Goal: Task Accomplishment & Management: Complete application form

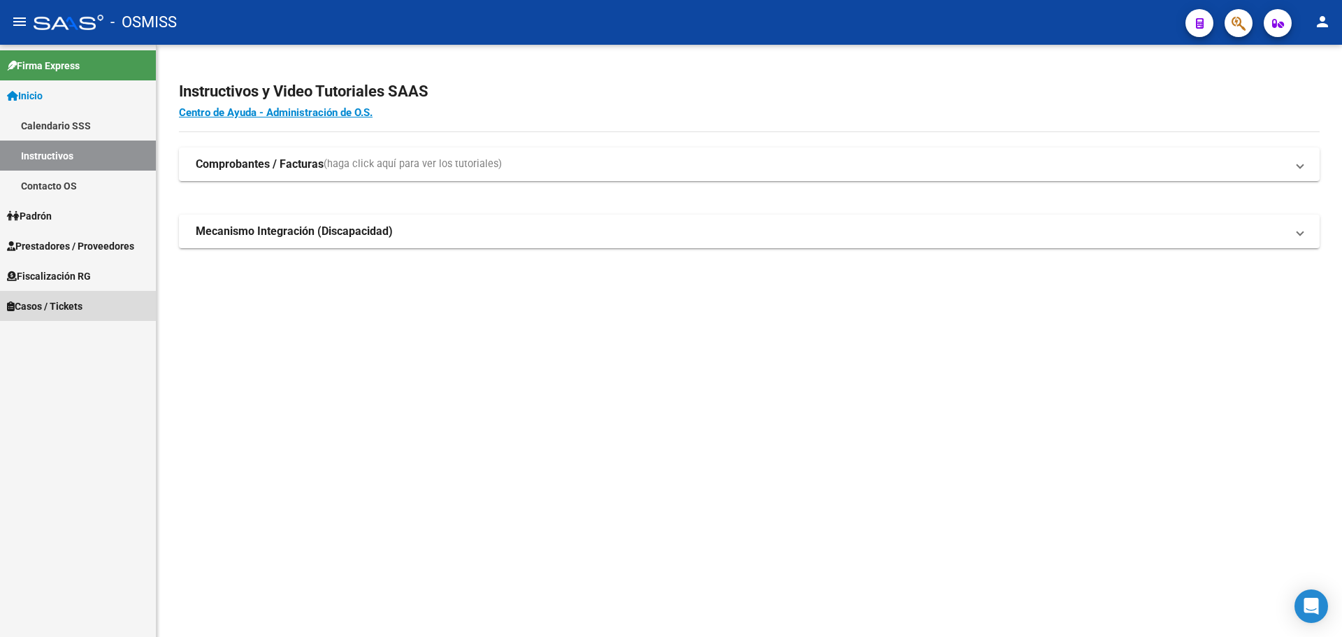
click at [47, 301] on span "Casos / Tickets" at bounding box center [44, 305] width 75 height 15
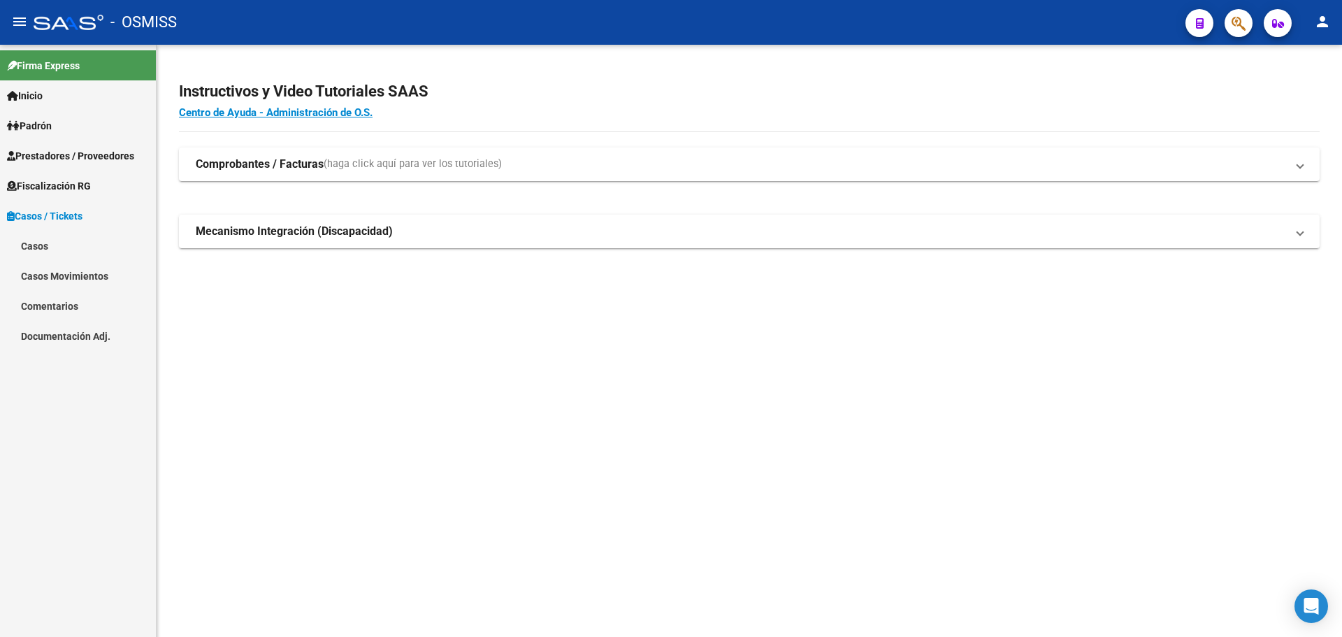
click at [50, 247] on link "Casos" at bounding box center [78, 246] width 156 height 30
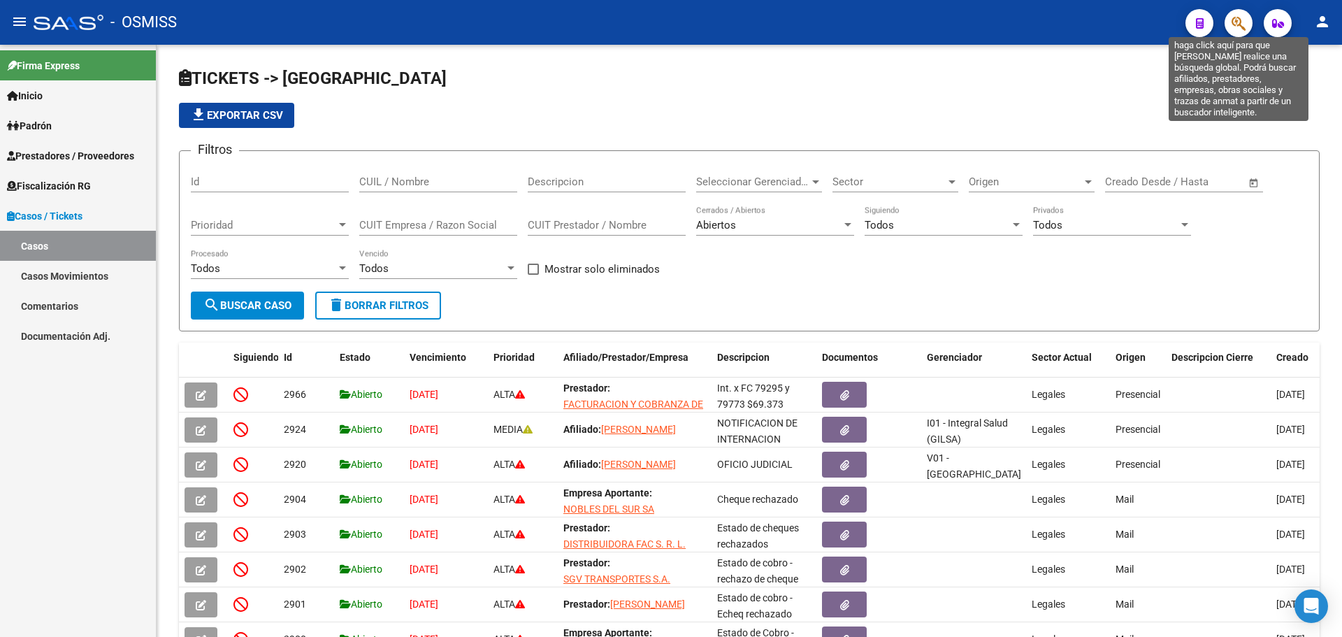
click at [703, 27] on icon "button" at bounding box center [1239, 23] width 14 height 16
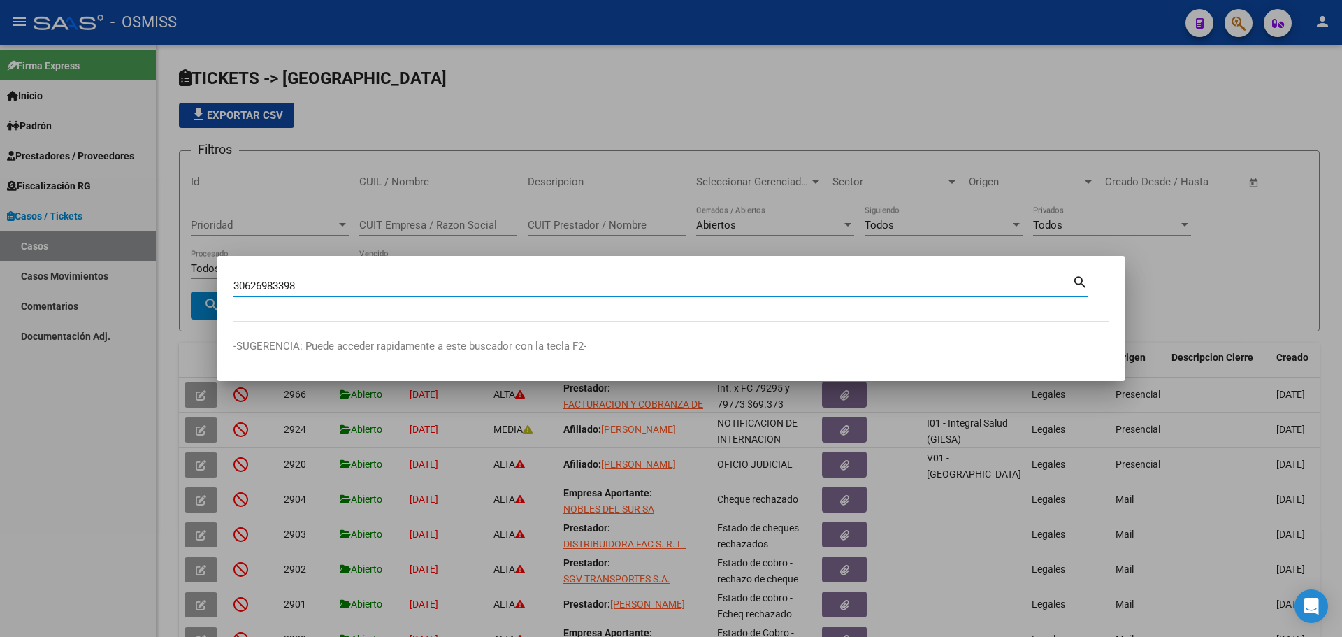
type input "30626983398"
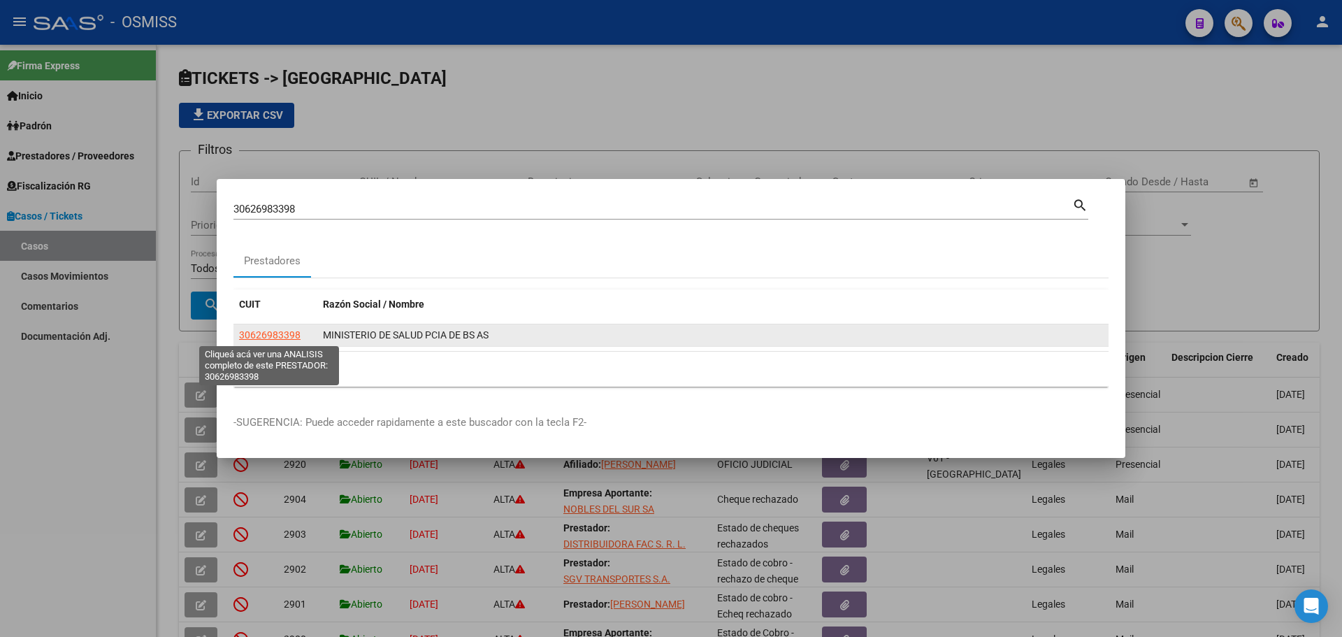
click at [255, 338] on span "30626983398" at bounding box center [270, 334] width 62 height 11
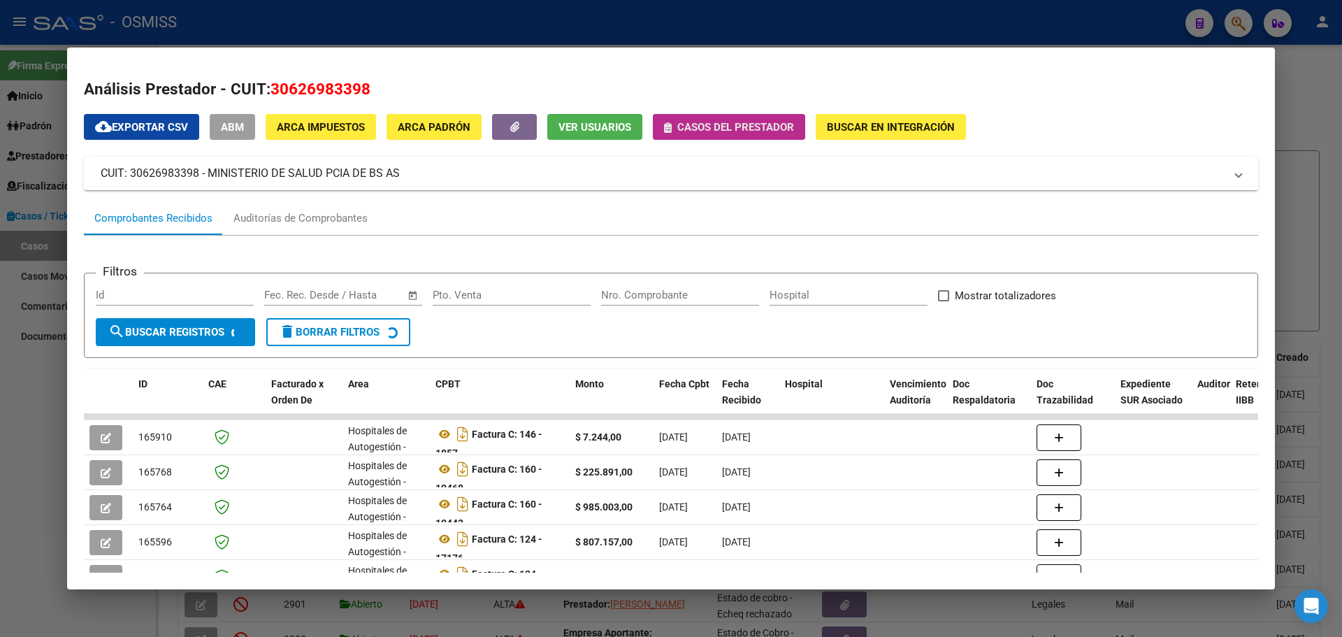
click at [670, 130] on icon "button" at bounding box center [668, 127] width 8 height 10
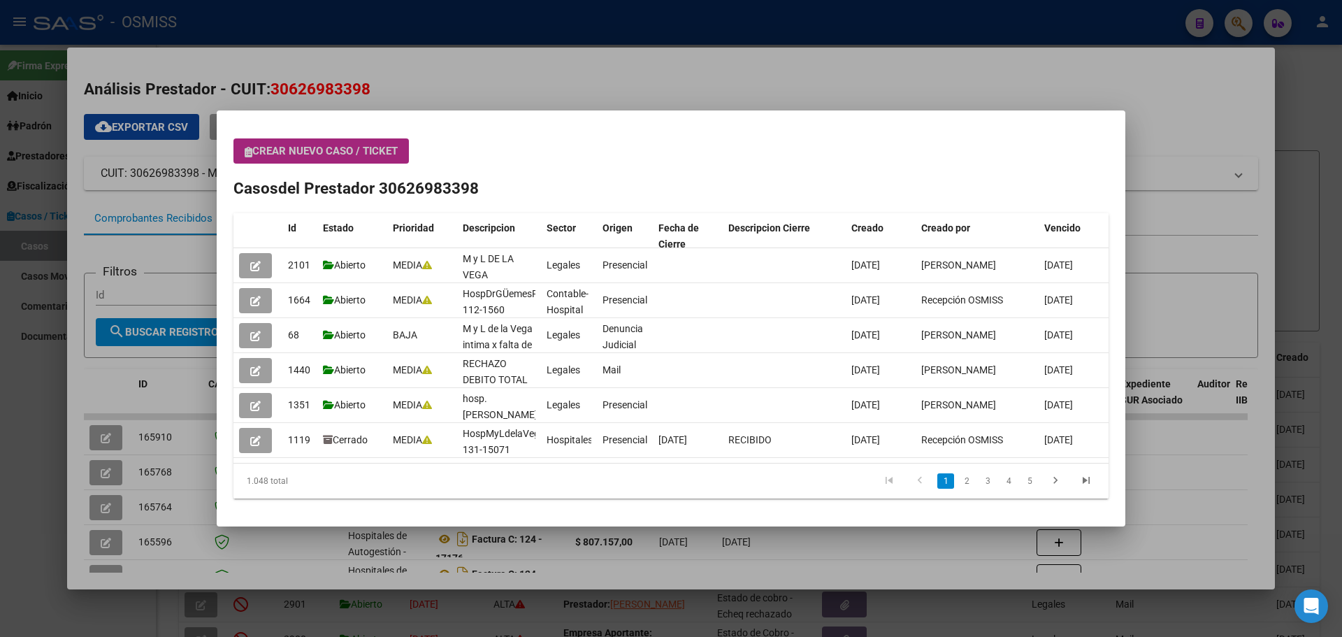
click at [250, 152] on icon "button" at bounding box center [249, 152] width 8 height 10
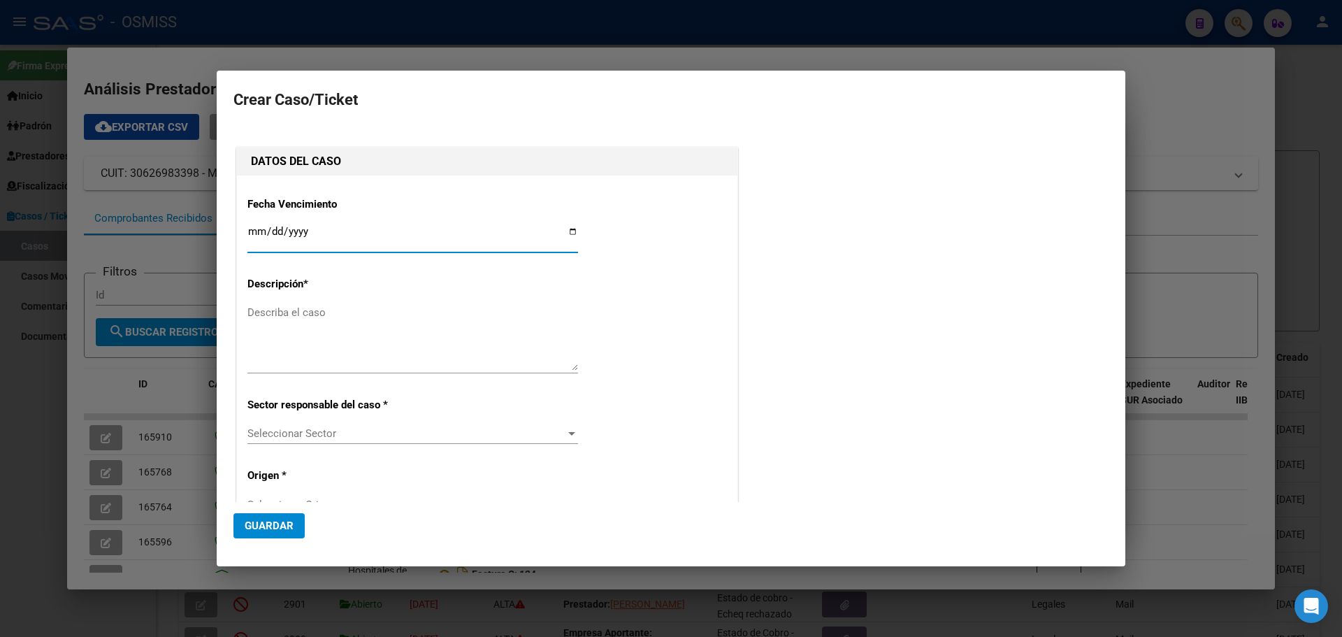
click at [568, 229] on input "Ingresar fecha" at bounding box center [412, 237] width 331 height 22
type input "[DATE]"
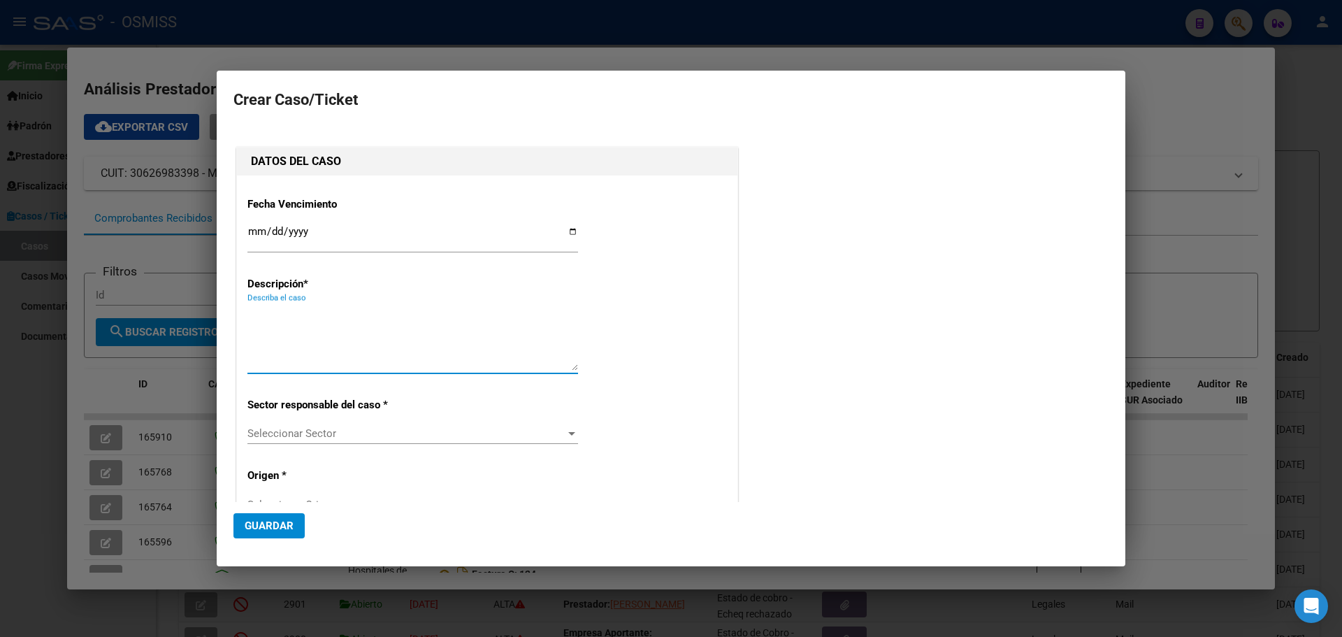
click at [340, 316] on textarea "Describa el caso" at bounding box center [412, 338] width 331 height 66
type textarea "HospSanFelipeFact 135-11185"
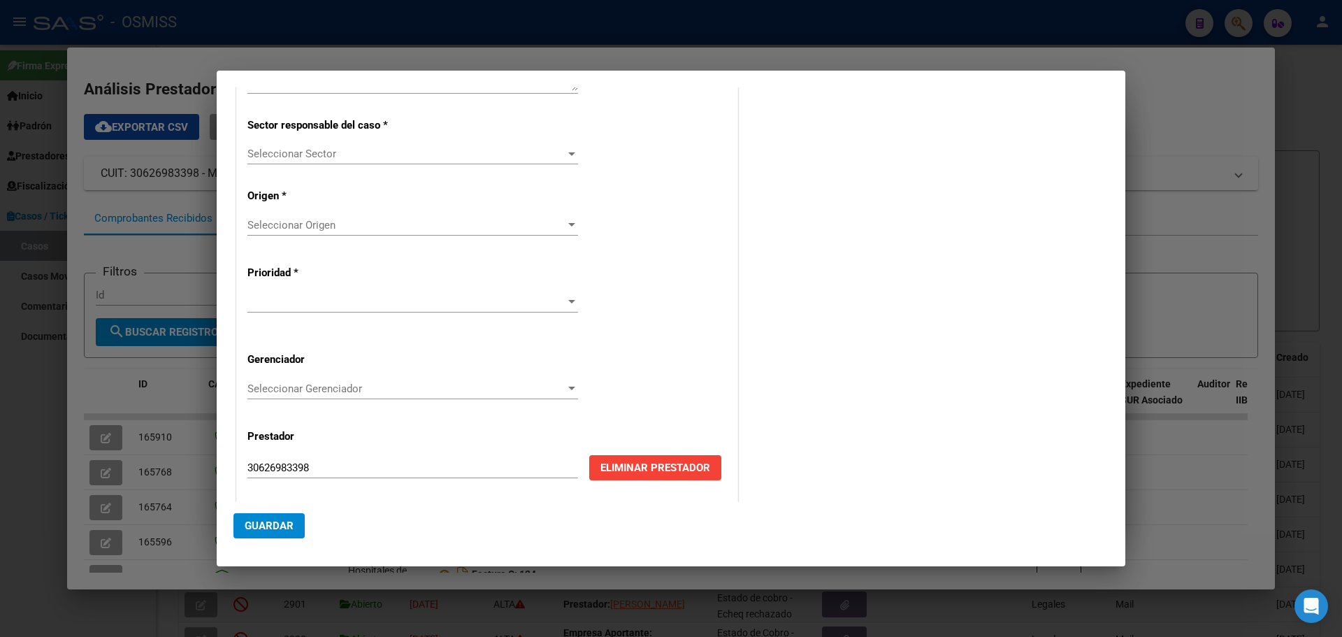
scroll to position [283, 0]
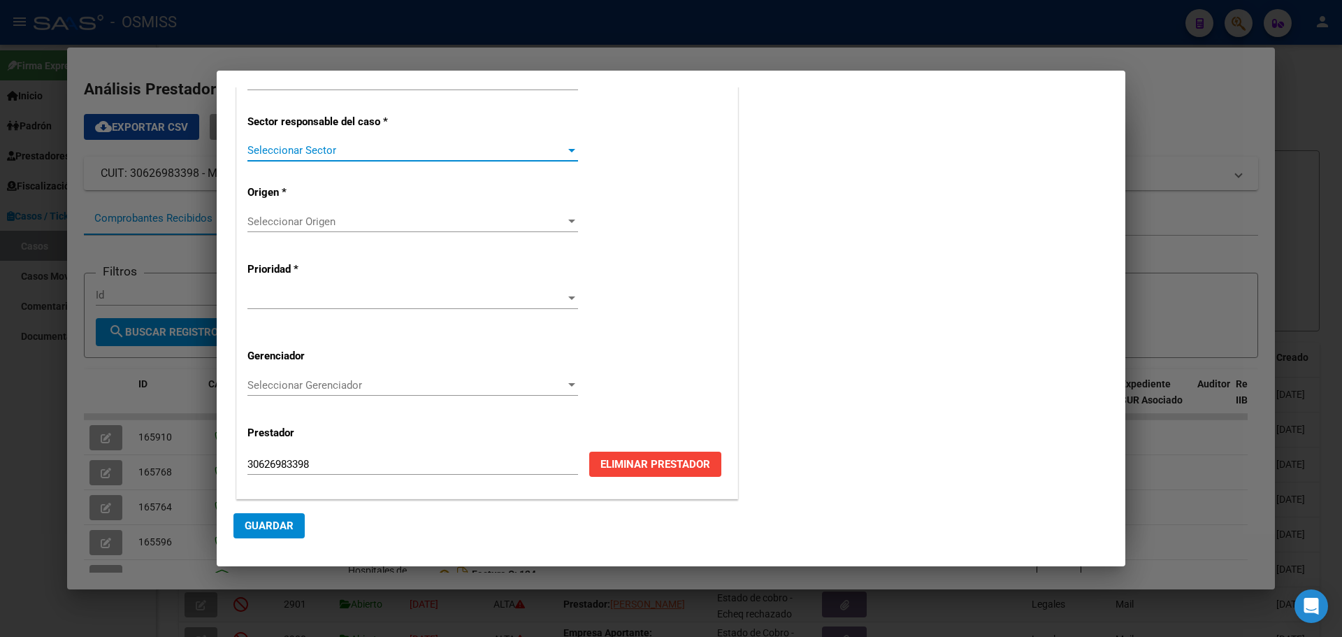
click at [568, 149] on div at bounding box center [571, 150] width 7 height 3
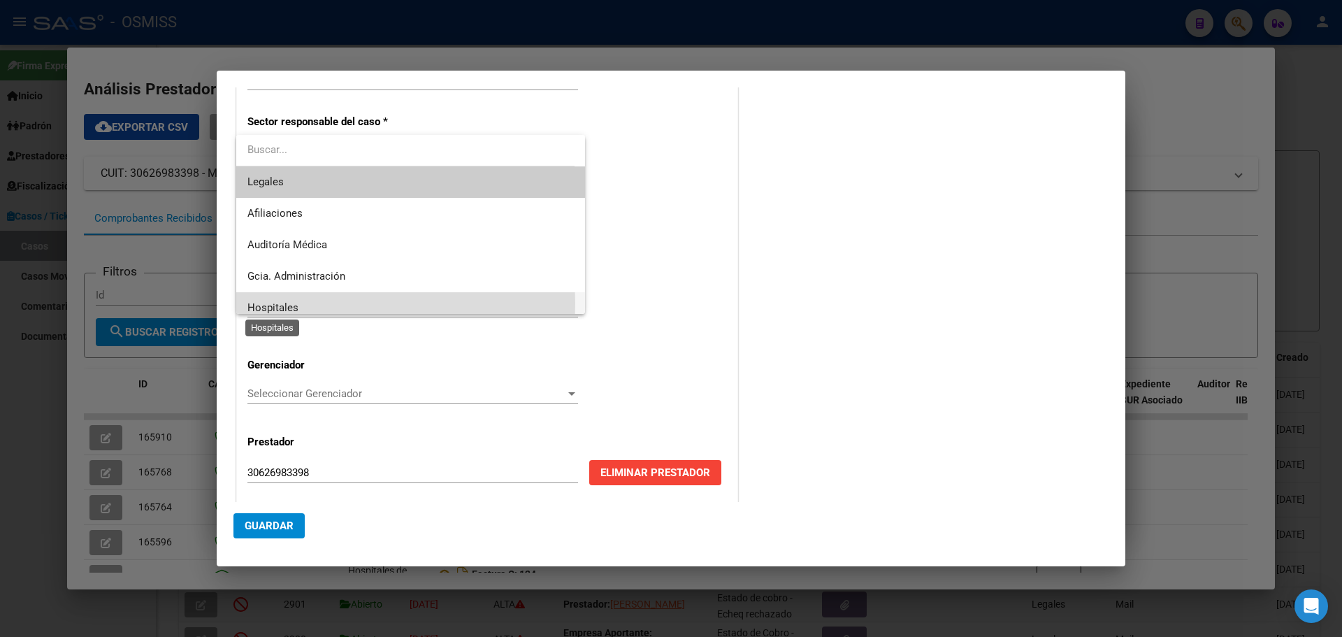
click at [250, 303] on span "Hospitales" at bounding box center [272, 307] width 51 height 13
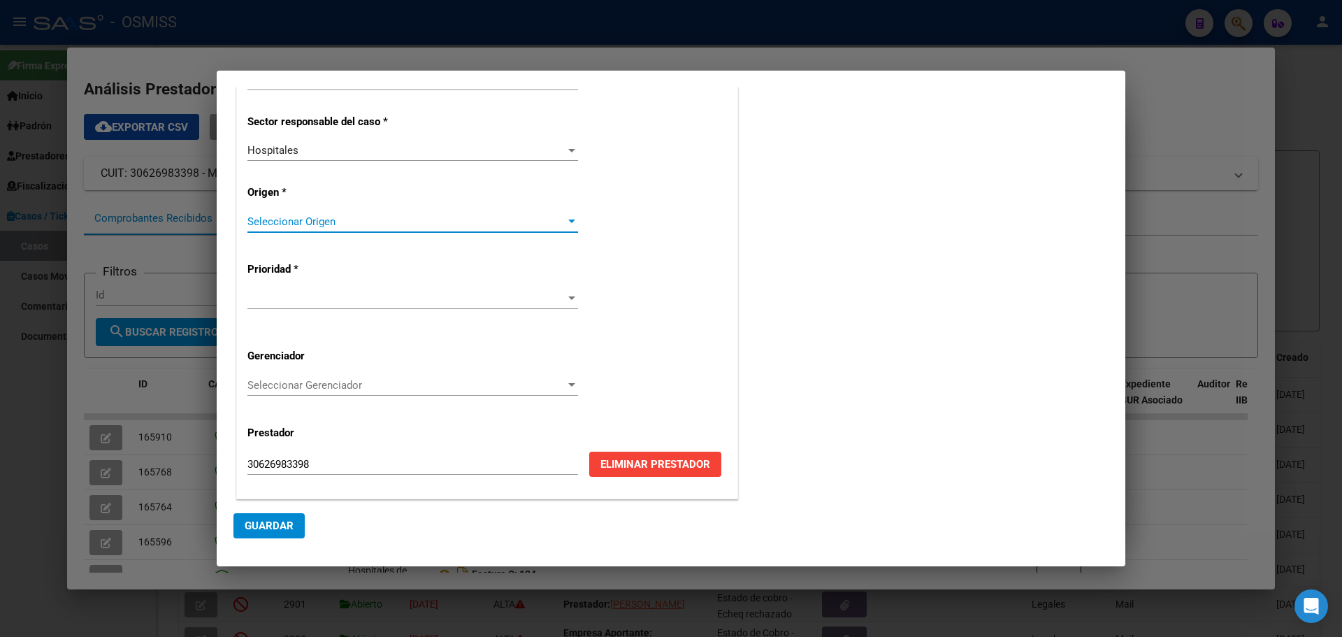
click at [569, 219] on div at bounding box center [571, 220] width 7 height 3
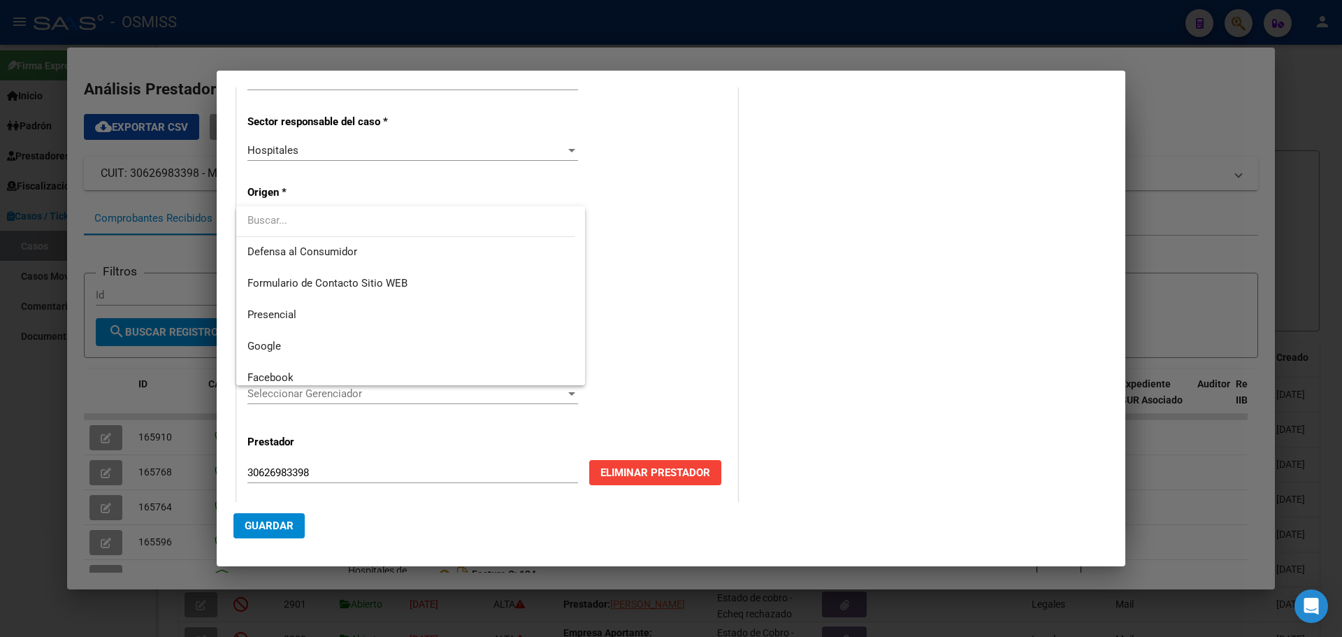
scroll to position [168, 0]
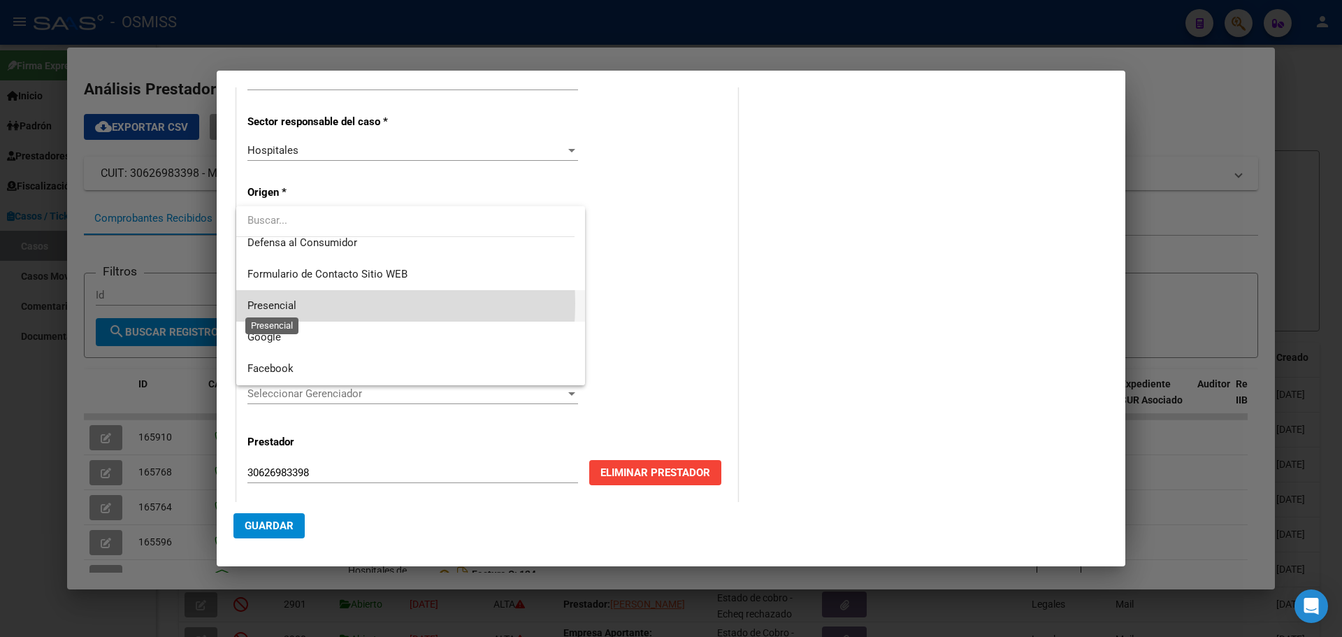
click at [290, 303] on span "Presencial" at bounding box center [271, 305] width 49 height 13
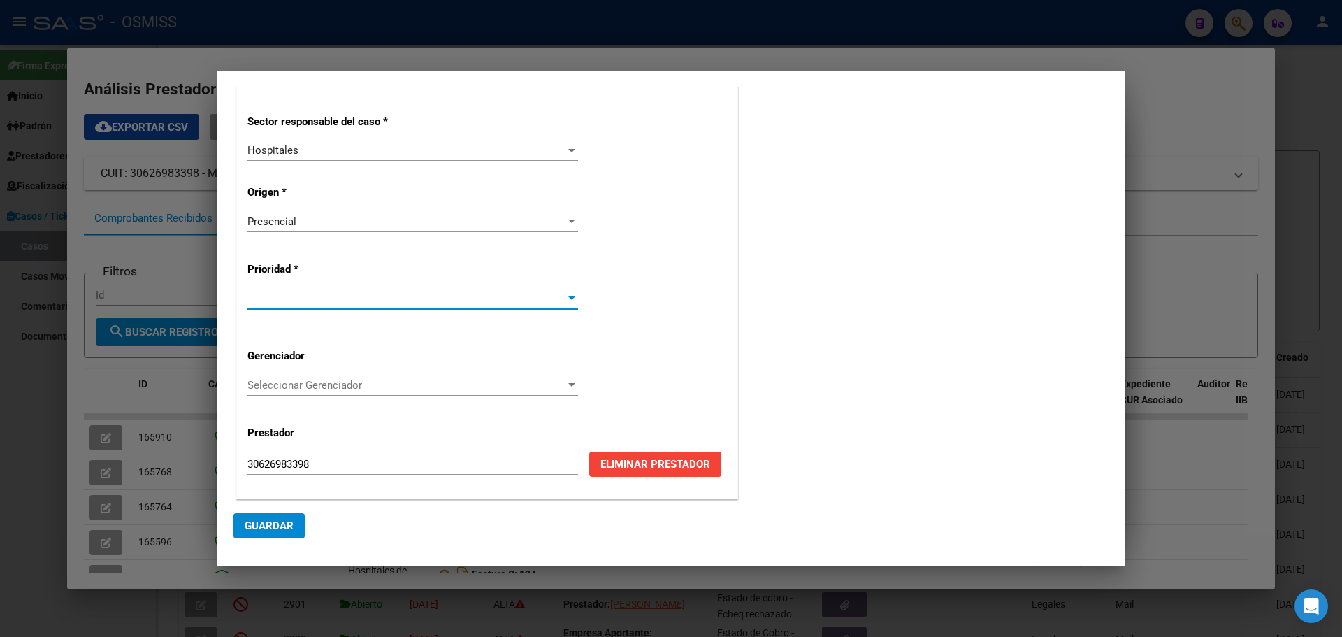
click at [568, 297] on div at bounding box center [571, 297] width 7 height 3
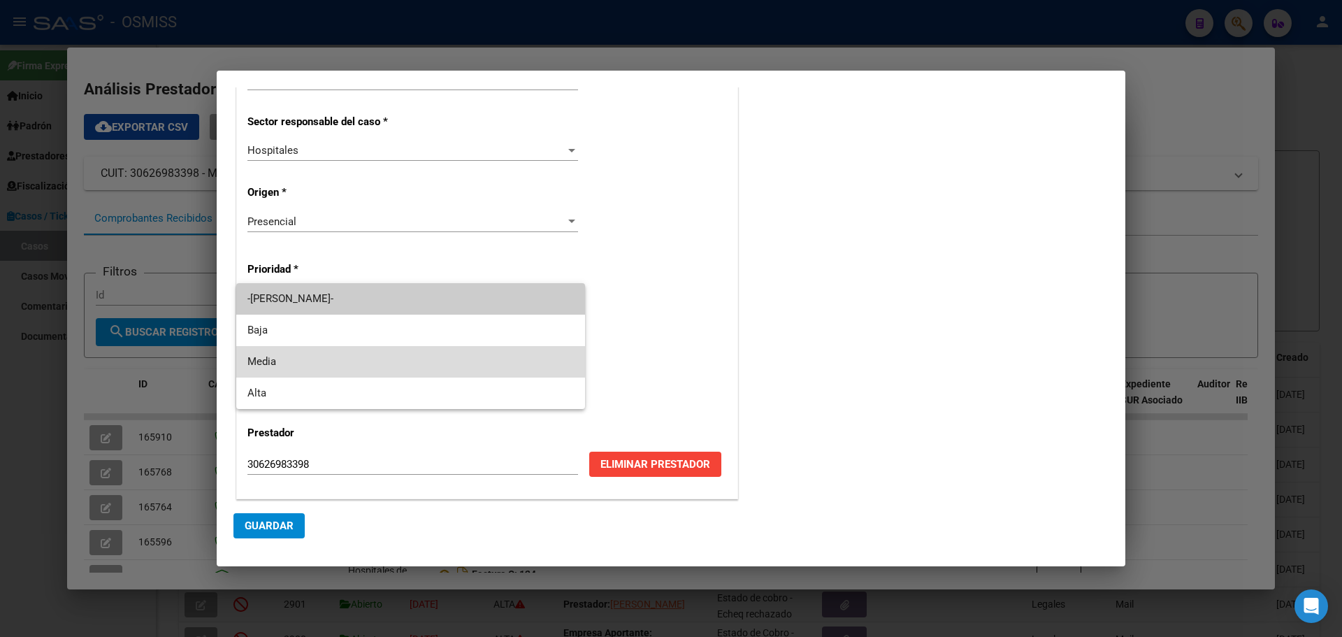
click at [398, 360] on span "Media" at bounding box center [410, 361] width 326 height 31
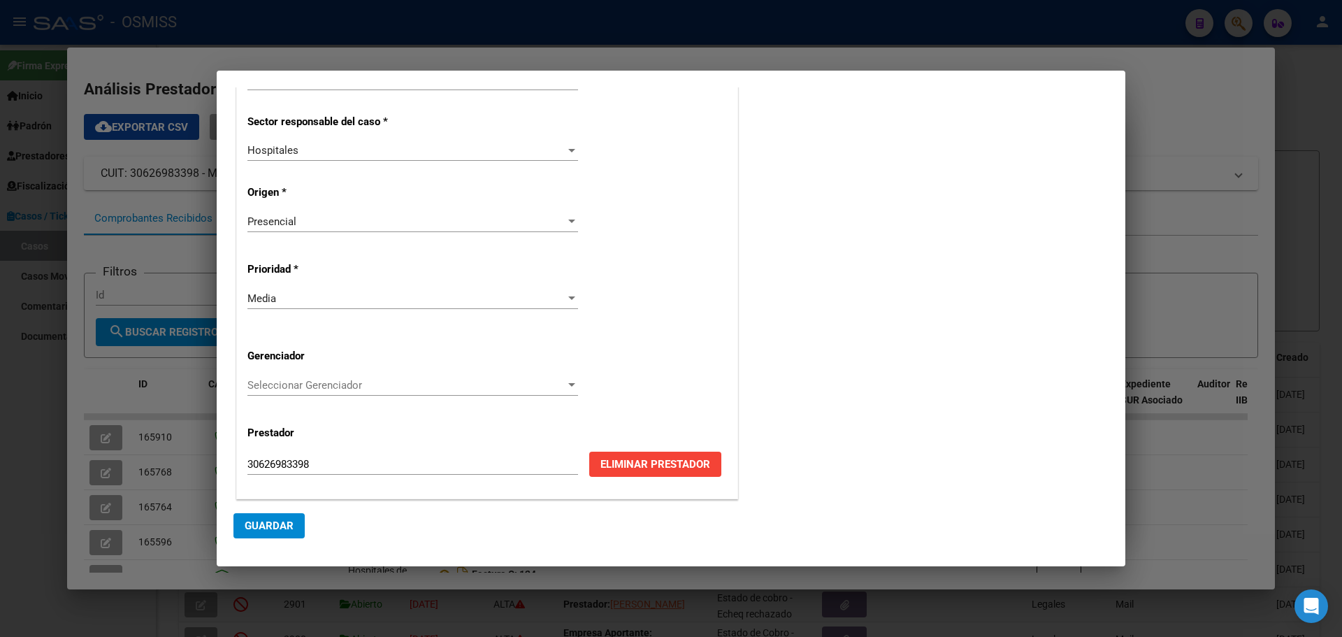
click at [568, 382] on div at bounding box center [572, 385] width 13 height 11
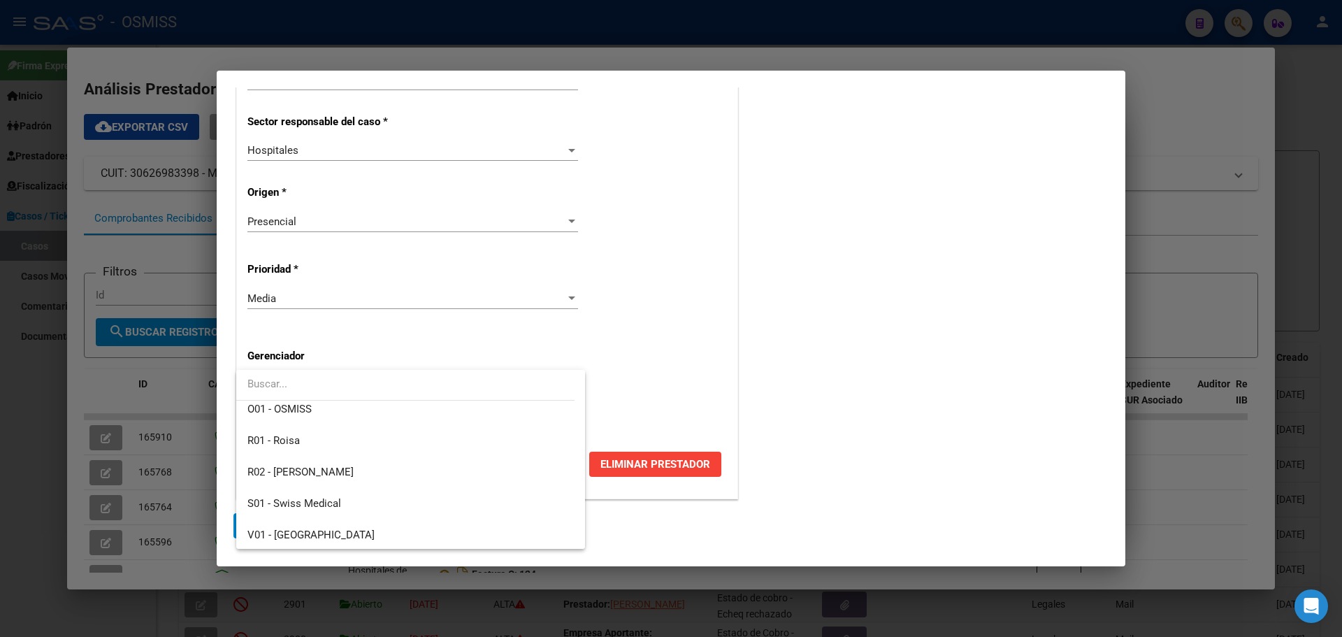
scroll to position [419, 0]
click at [308, 411] on span "Z99 - Sin Gerenciador" at bounding box center [297, 532] width 100 height 13
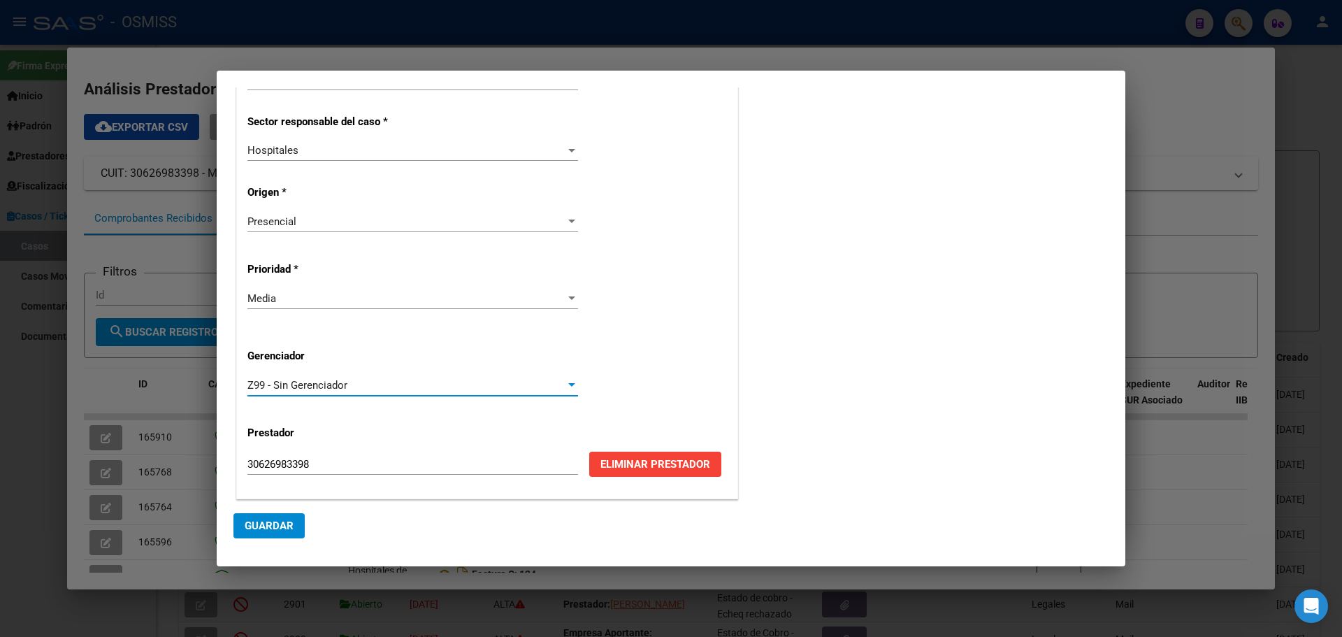
click at [278, 411] on span "Guardar" at bounding box center [269, 525] width 49 height 13
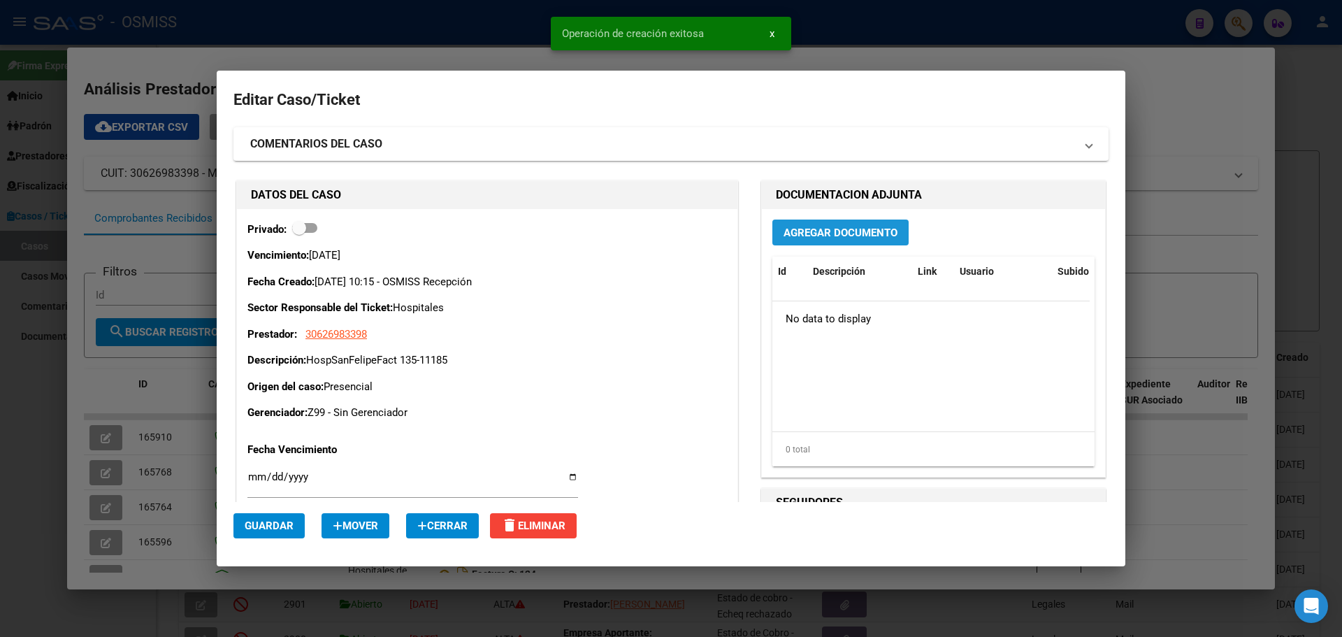
click at [703, 232] on span "Agregar Documento" at bounding box center [841, 232] width 114 height 13
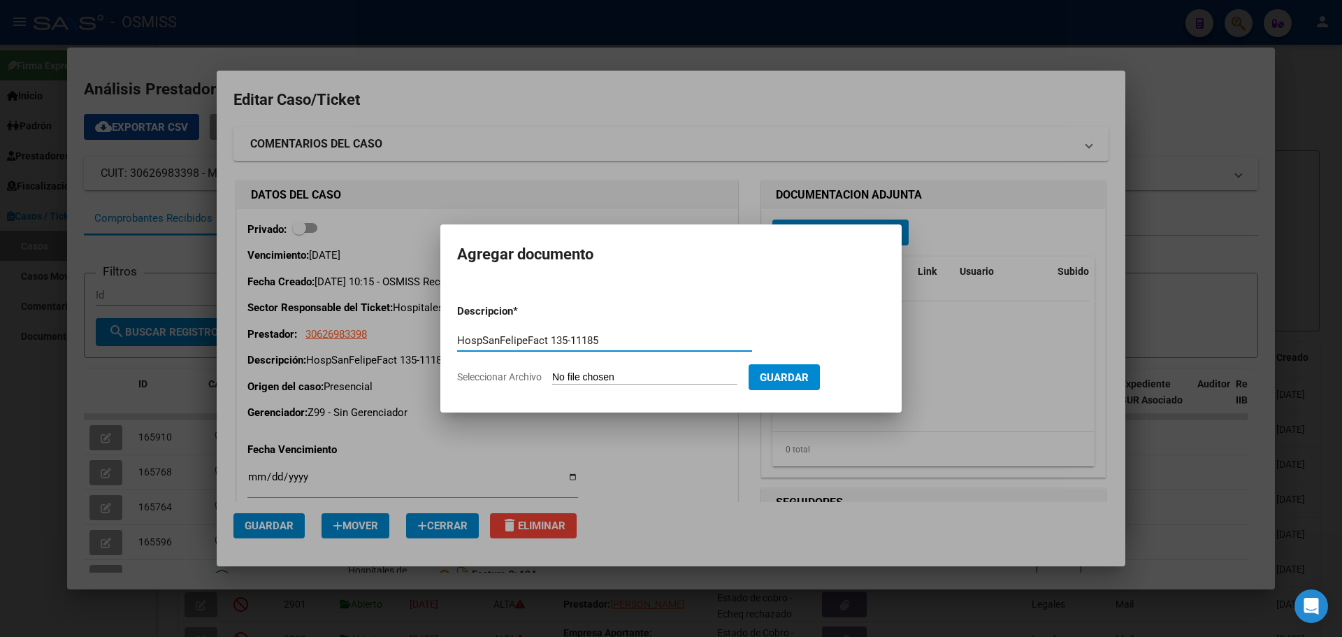
type input "HospSanFelipeFact 135-11185"
click at [494, 374] on span "Seleccionar Archivo" at bounding box center [499, 376] width 85 height 11
click at [552, 374] on input "Seleccionar Archivo" at bounding box center [644, 377] width 185 height 13
type input "C:\fakepath\Fact 11185.pdf"
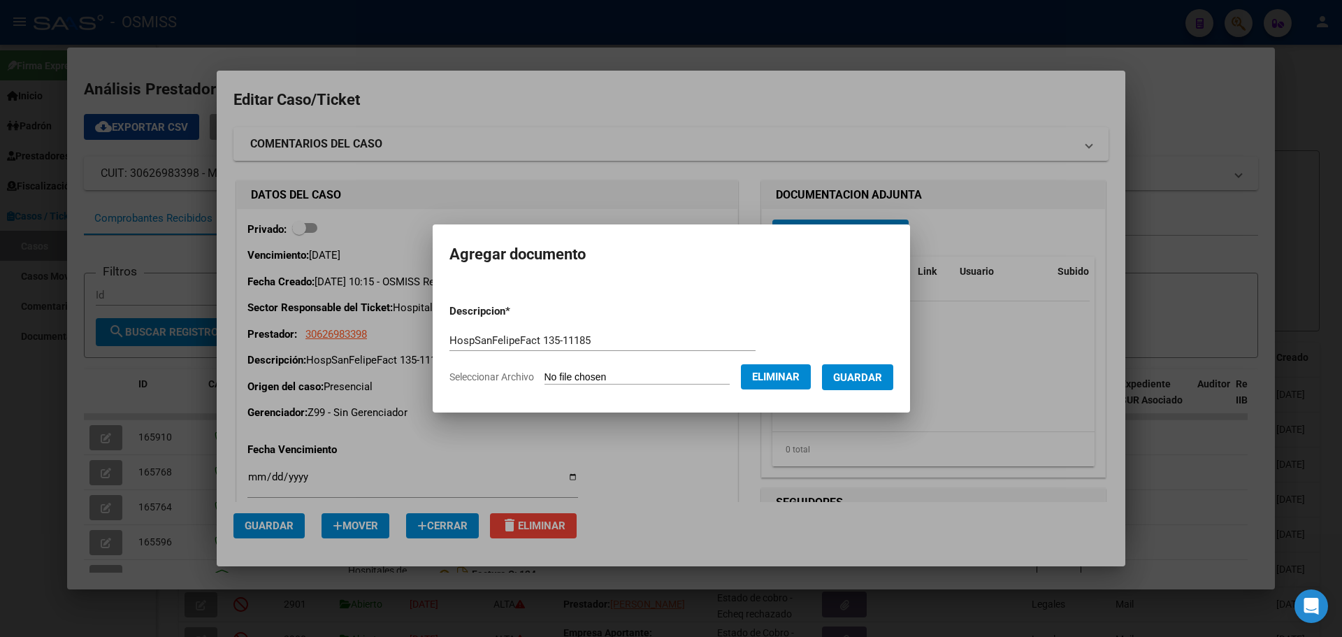
click at [703, 374] on span "Guardar" at bounding box center [857, 377] width 49 height 13
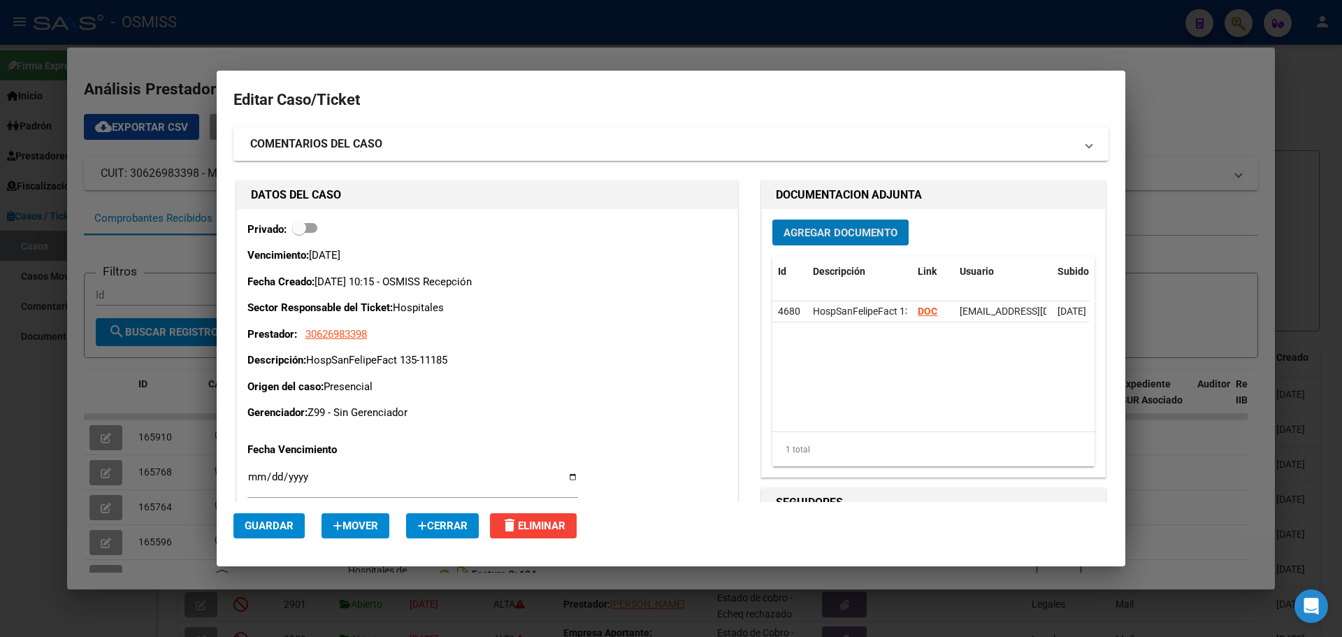
click at [447, 20] on div at bounding box center [671, 318] width 1342 height 637
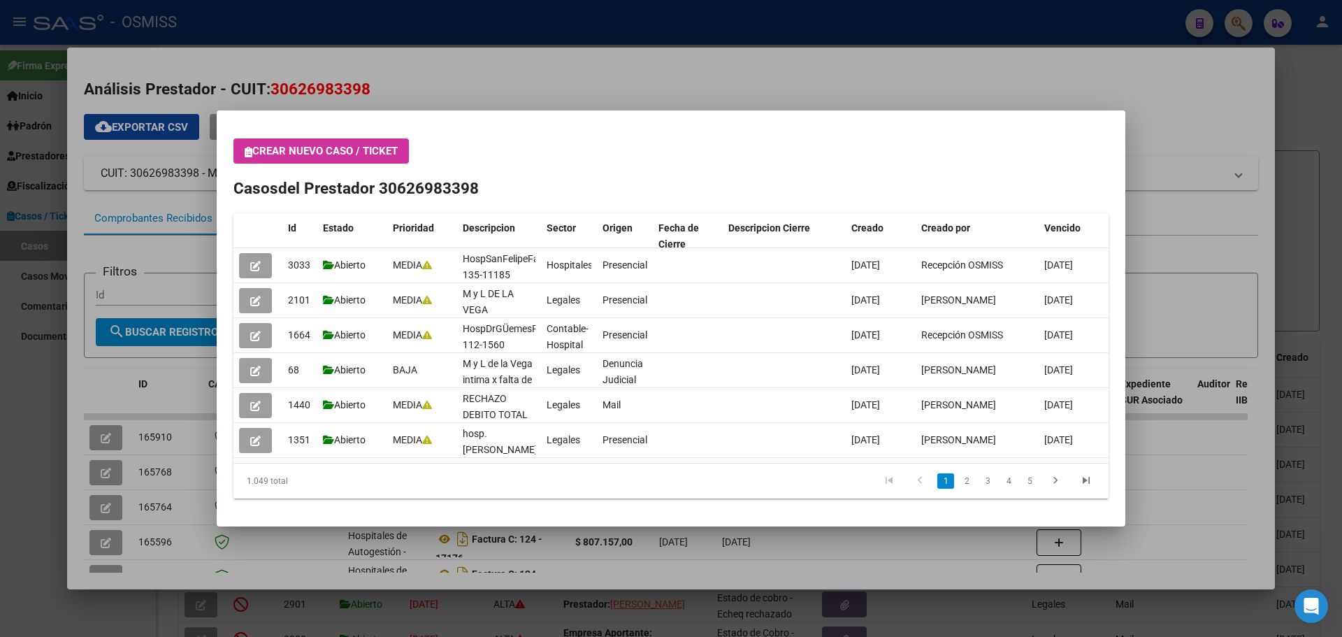
click at [243, 151] on button "Crear nuevo caso / ticket" at bounding box center [320, 150] width 175 height 25
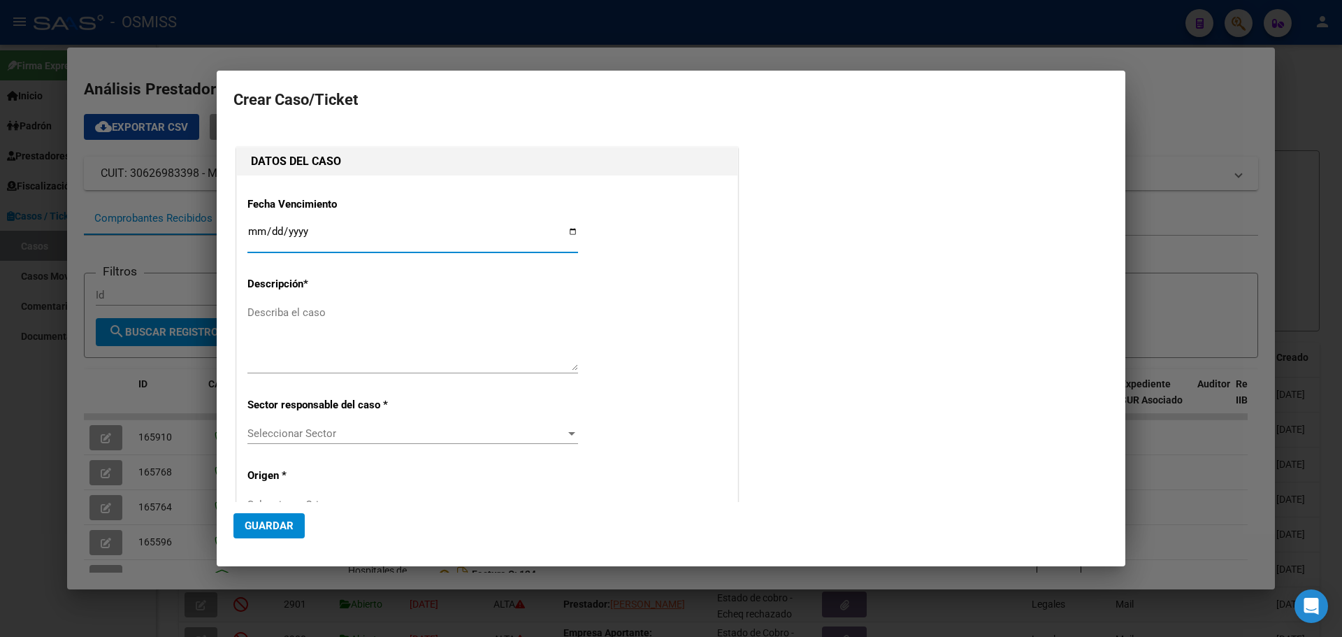
click at [568, 229] on input "Ingresar fecha" at bounding box center [412, 237] width 331 height 22
type input "[DATE]"
click at [251, 312] on textarea "Describa el caso" at bounding box center [412, 338] width 331 height 66
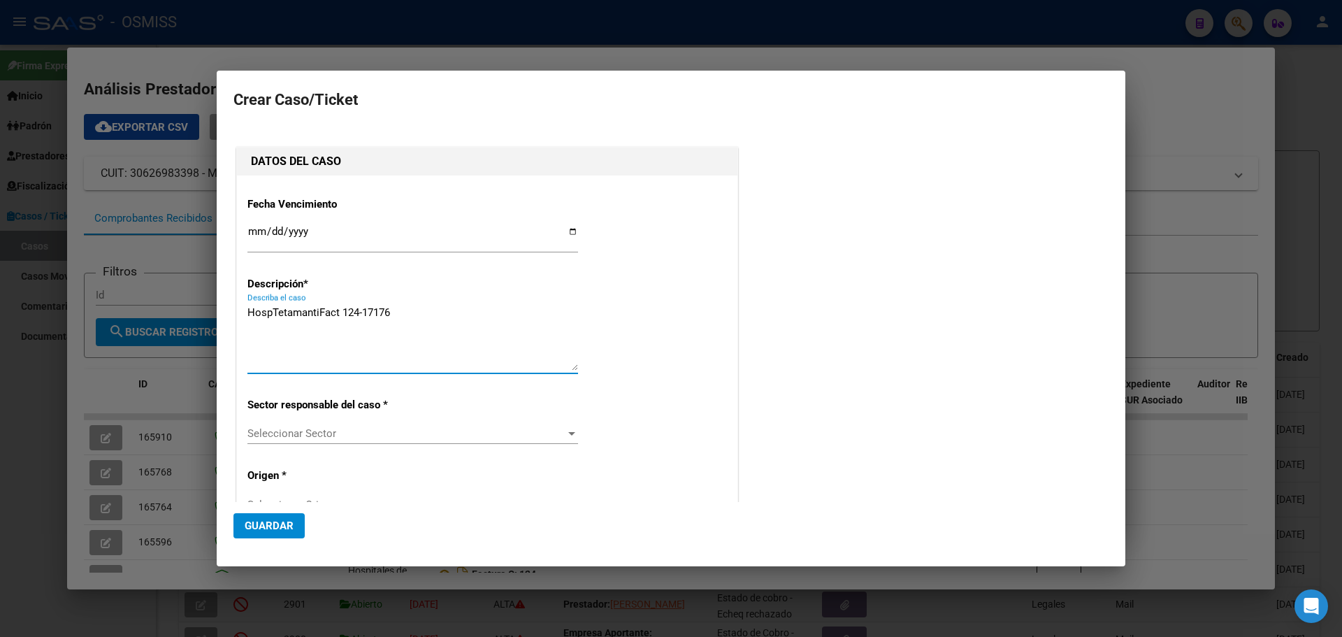
type textarea "HospTetamantiFact 124-17176"
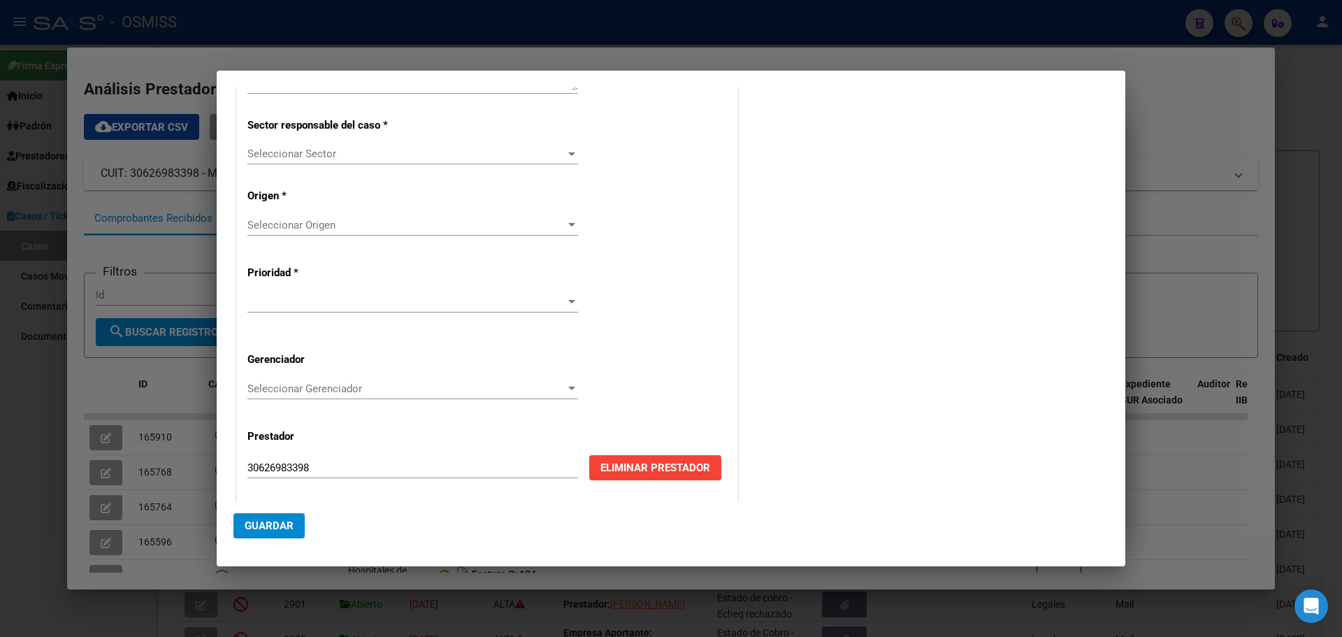
scroll to position [283, 0]
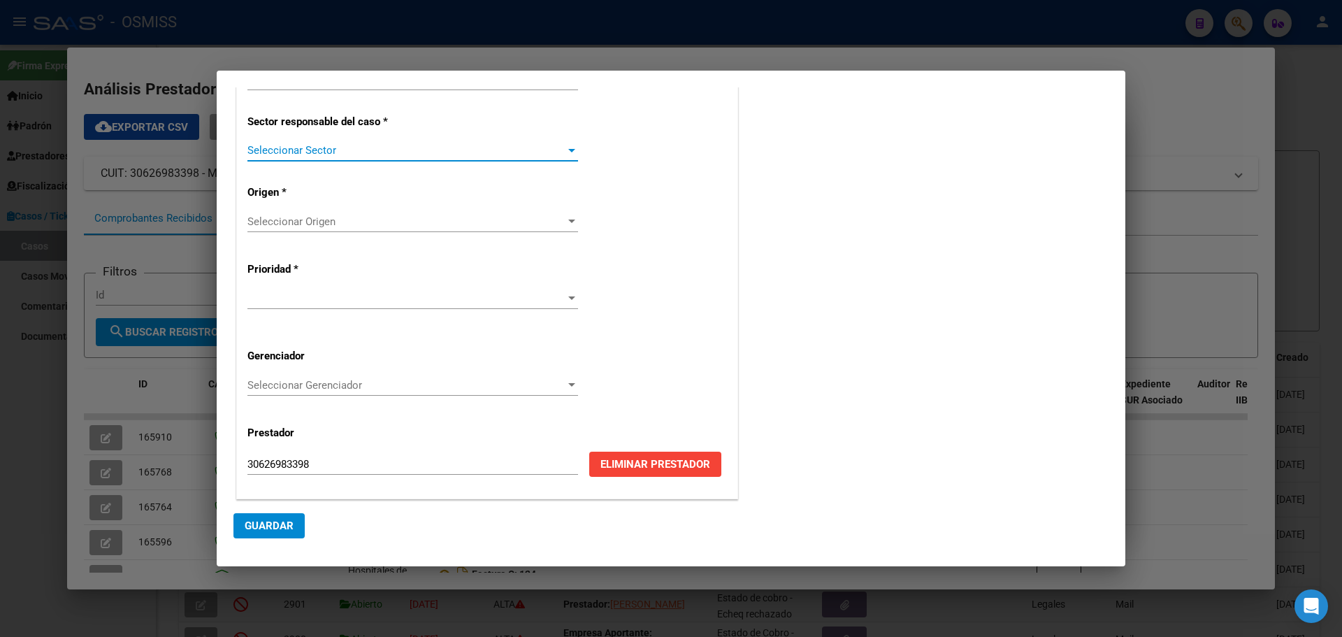
click at [568, 152] on div at bounding box center [571, 150] width 7 height 3
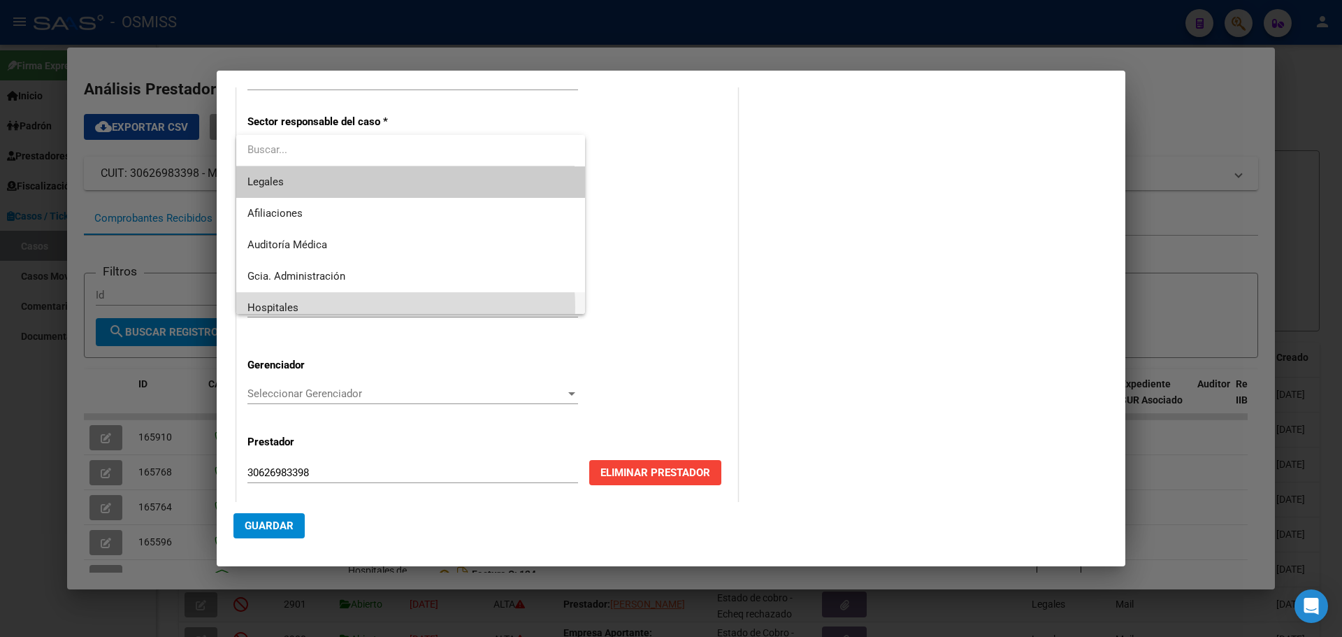
click at [356, 308] on span "Hospitales" at bounding box center [410, 307] width 326 height 31
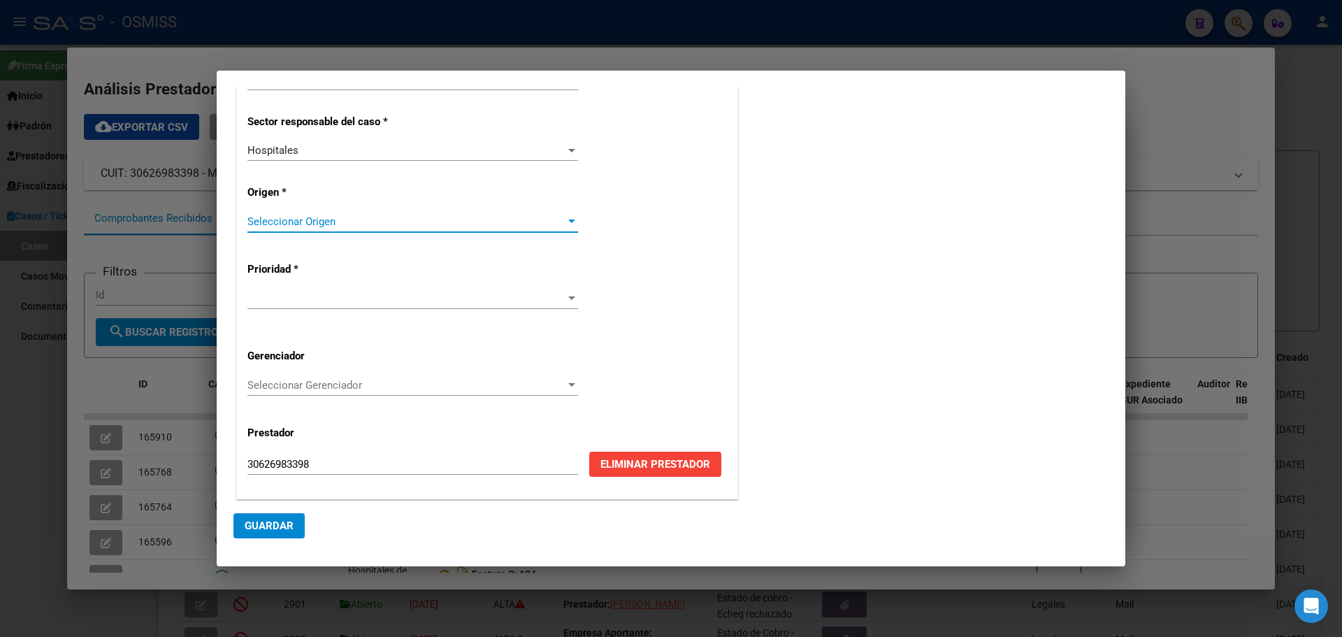
click at [569, 221] on div at bounding box center [571, 220] width 7 height 3
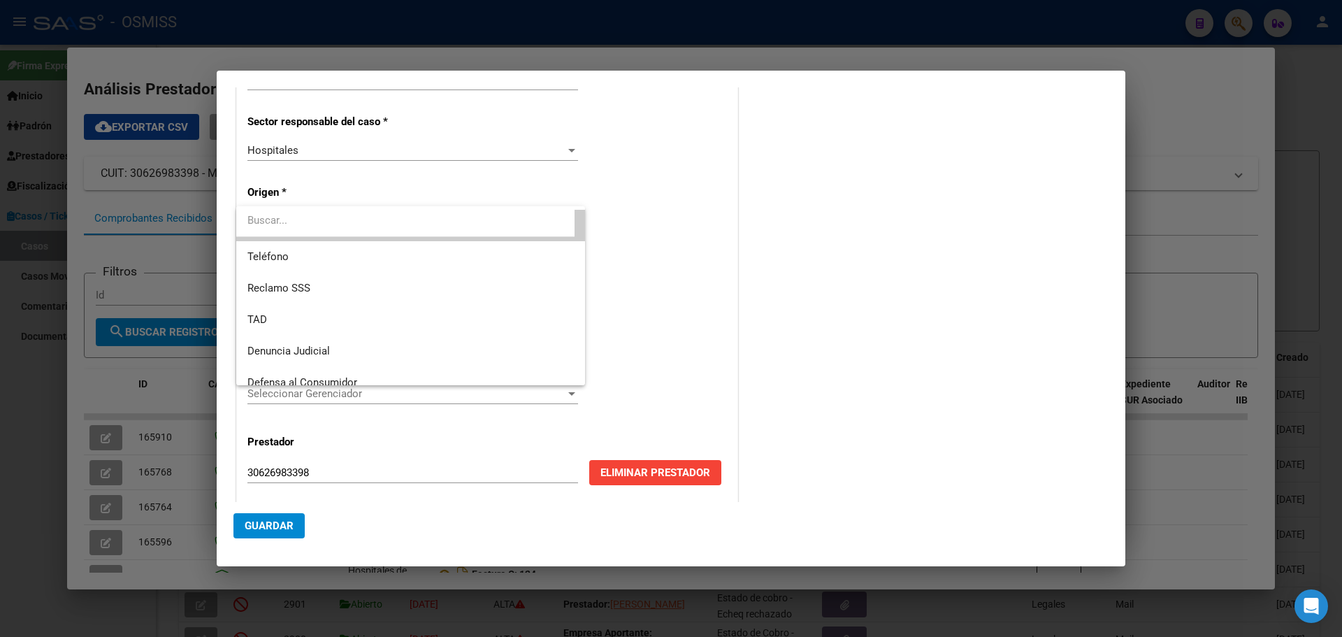
scroll to position [149, 0]
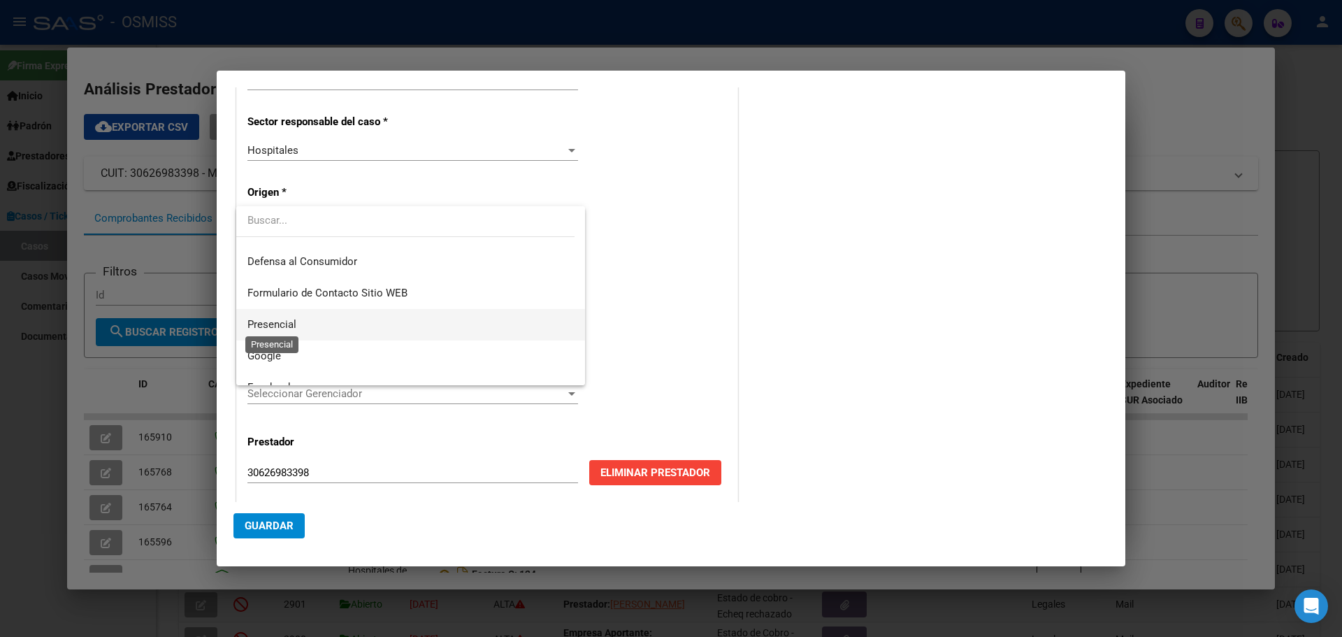
click at [268, 322] on span "Presencial" at bounding box center [271, 324] width 49 height 13
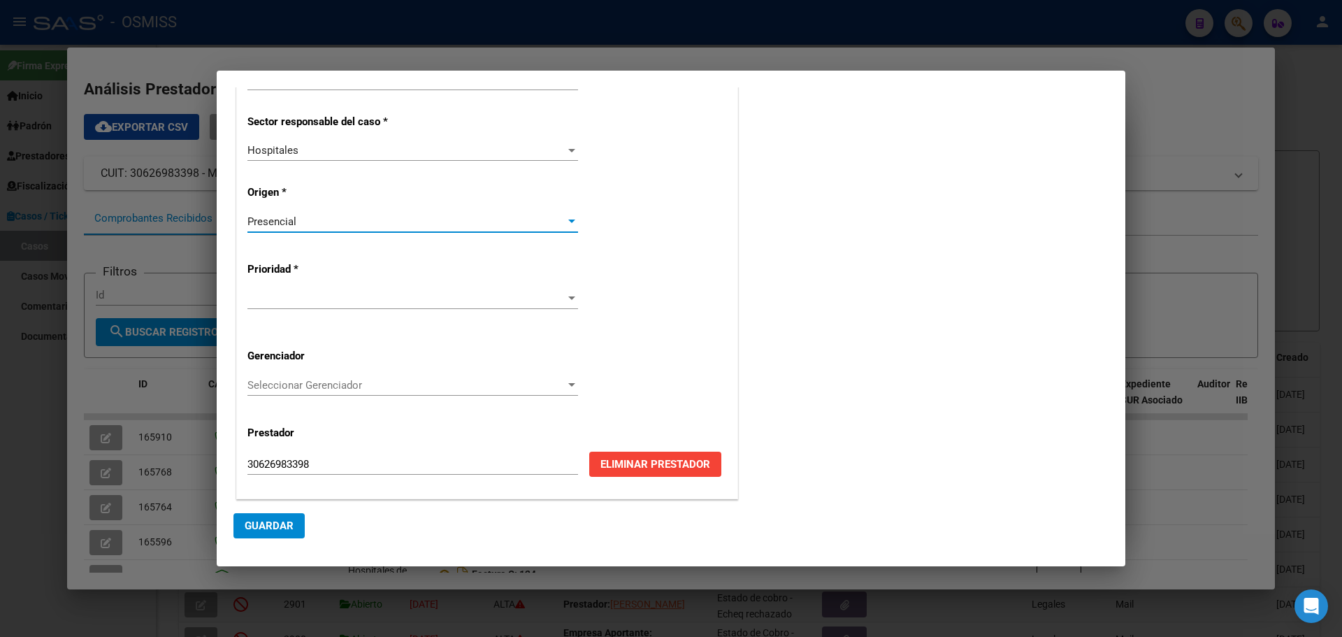
click at [566, 296] on div at bounding box center [572, 298] width 13 height 11
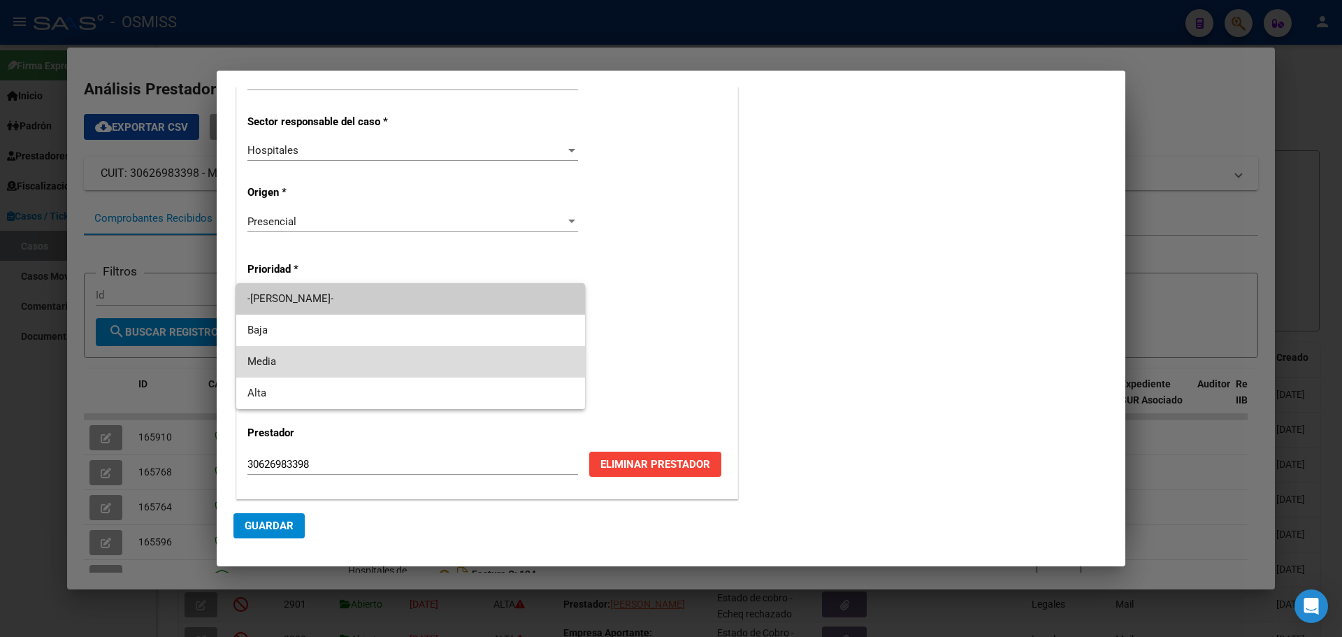
click at [293, 359] on span "Media" at bounding box center [410, 361] width 326 height 31
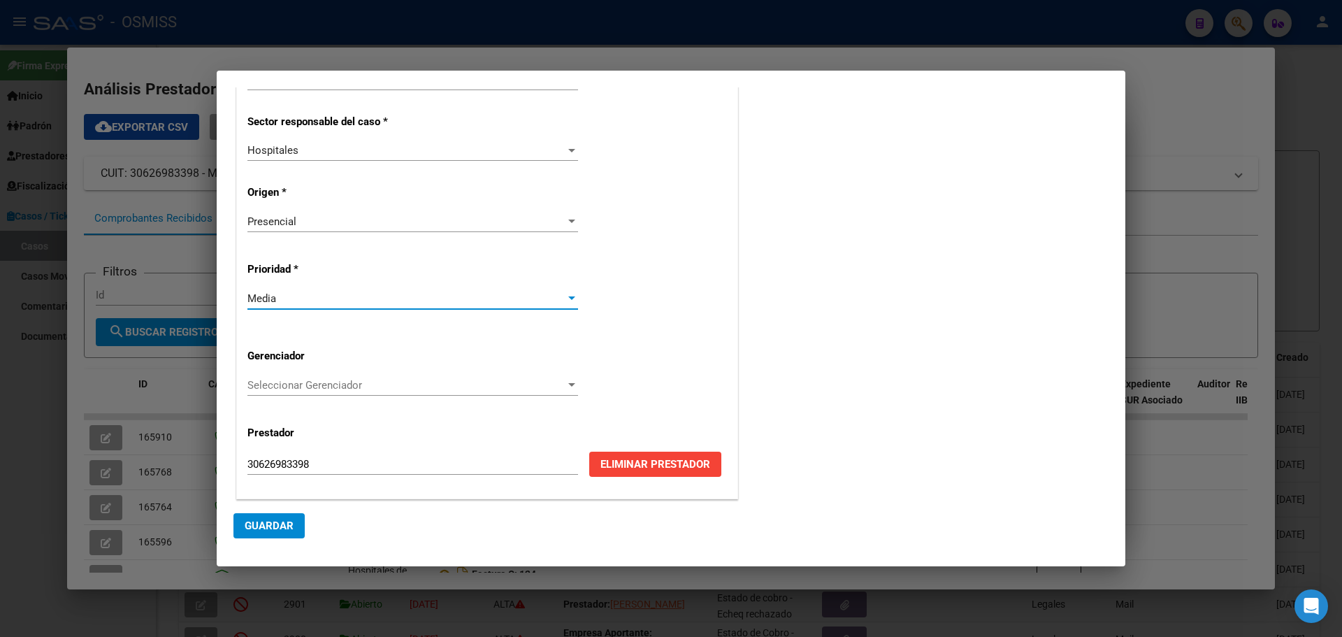
click at [570, 382] on div at bounding box center [572, 385] width 13 height 11
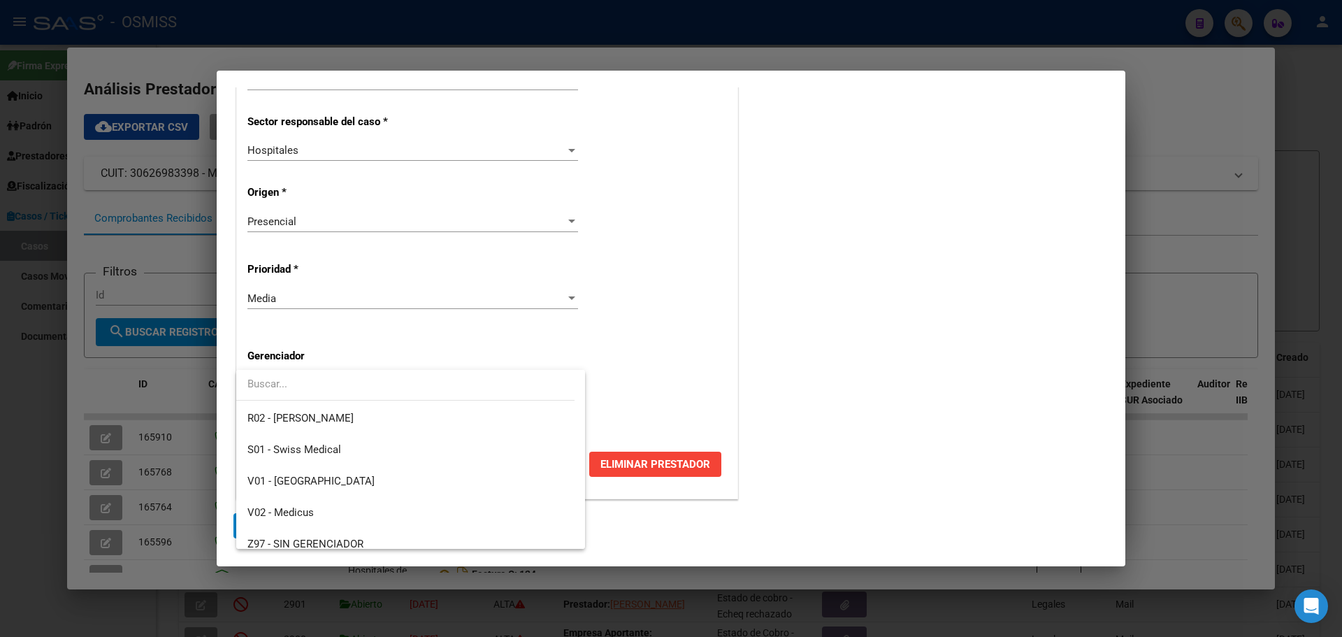
scroll to position [419, 0]
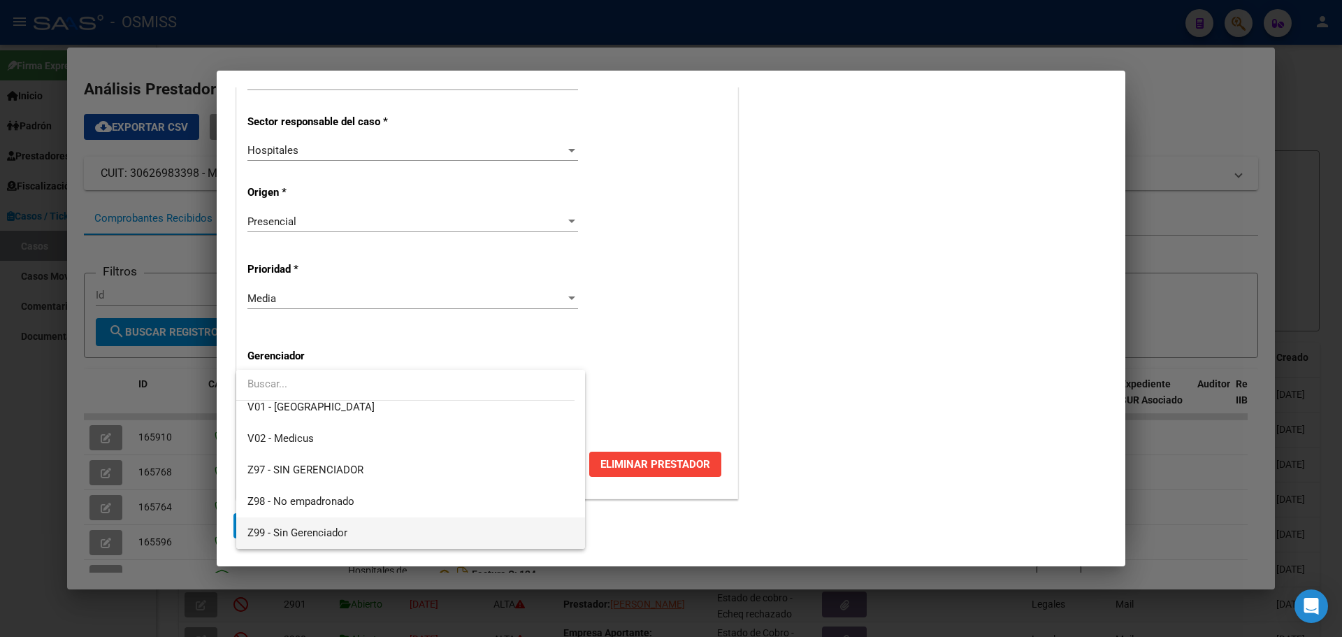
click at [245, 411] on mat-option "Z99 - Sin Gerenciador" at bounding box center [410, 532] width 349 height 31
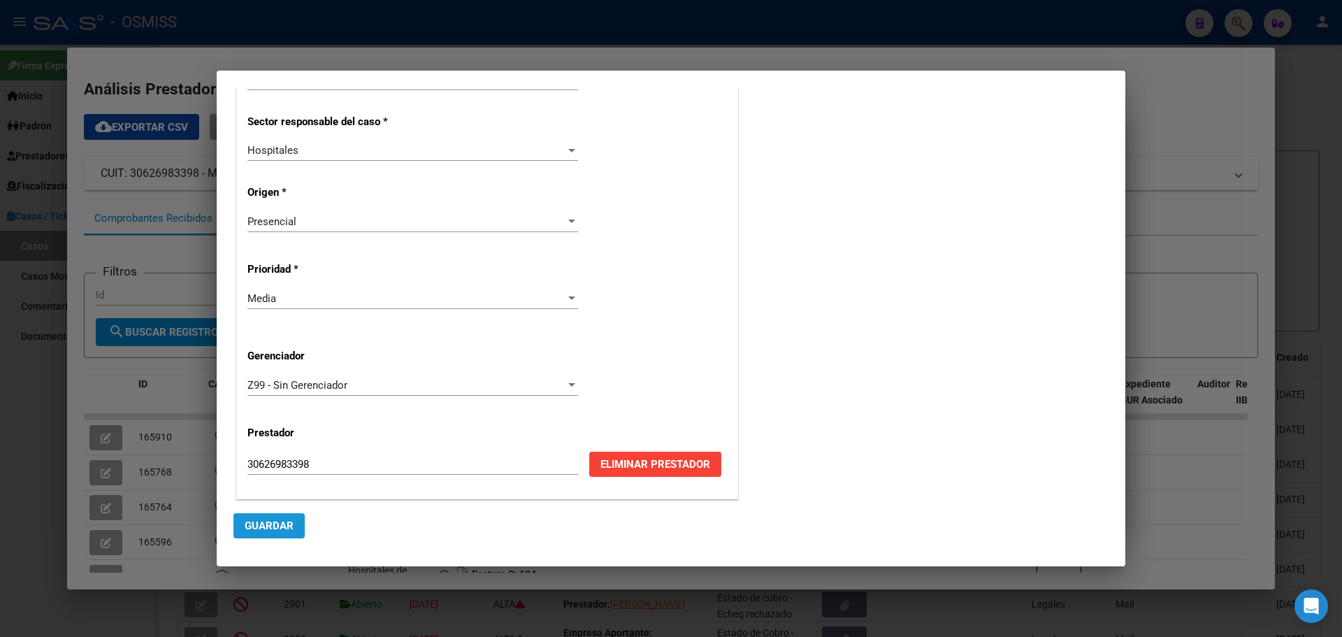
click at [249, 411] on span "Guardar" at bounding box center [269, 525] width 49 height 13
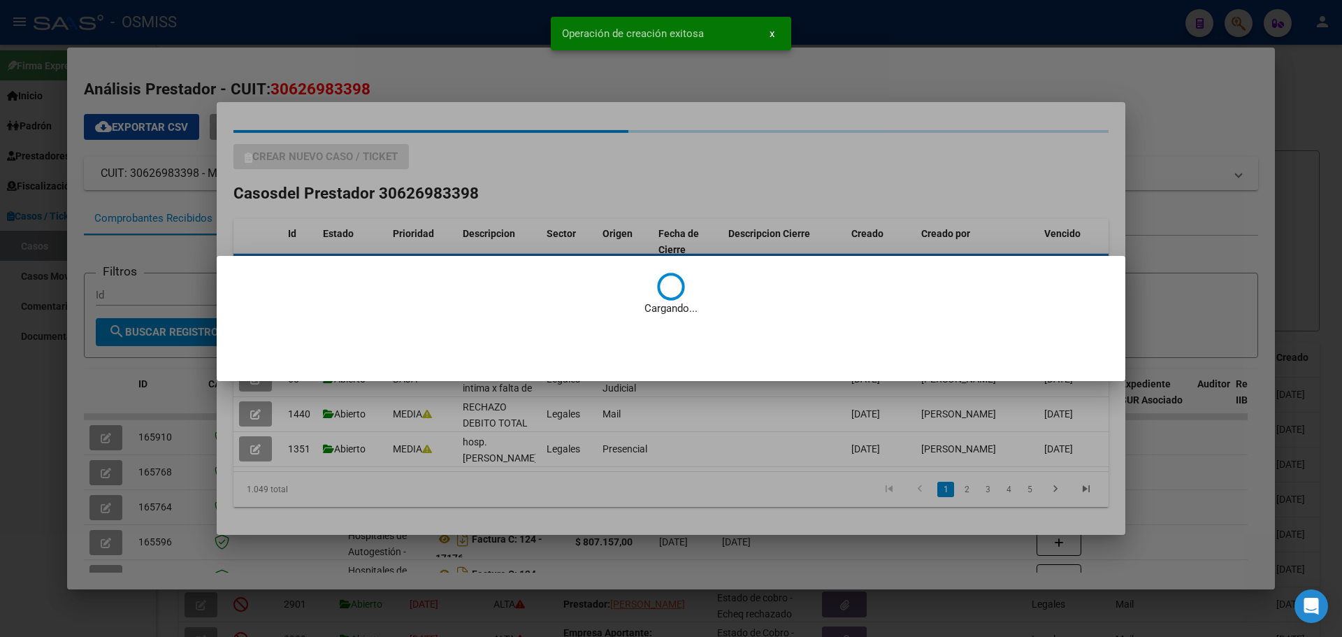
scroll to position [0, 0]
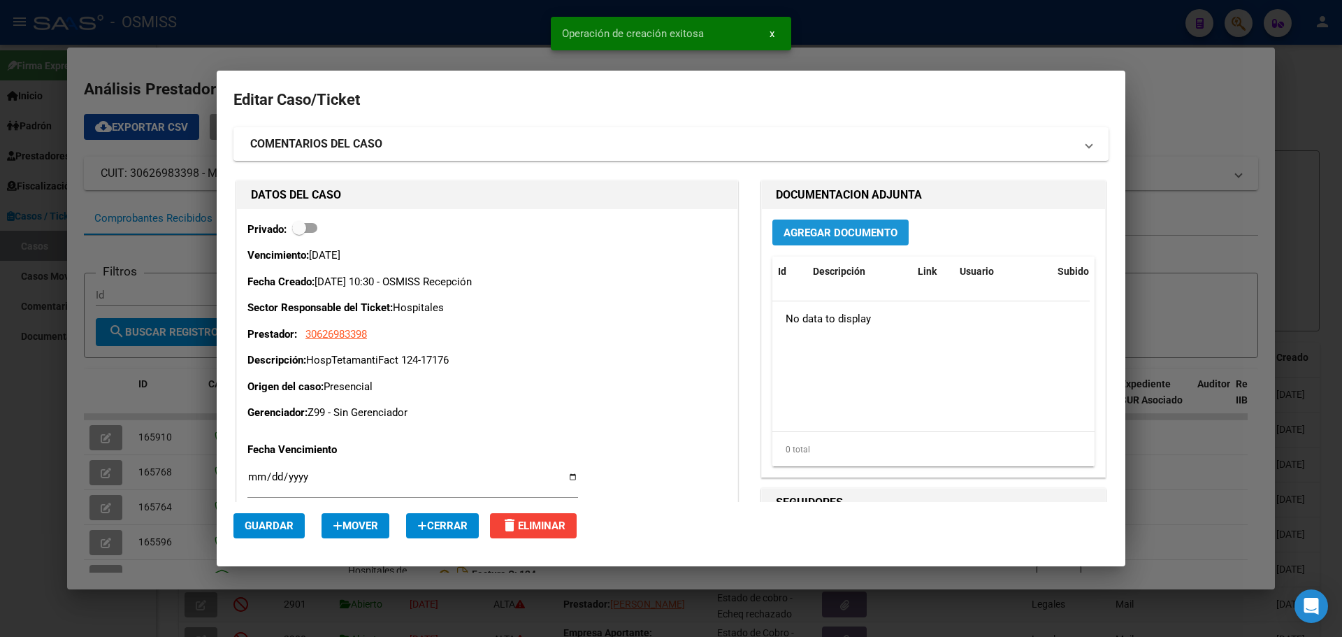
click at [703, 226] on button "Agregar Documento" at bounding box center [840, 232] width 136 height 26
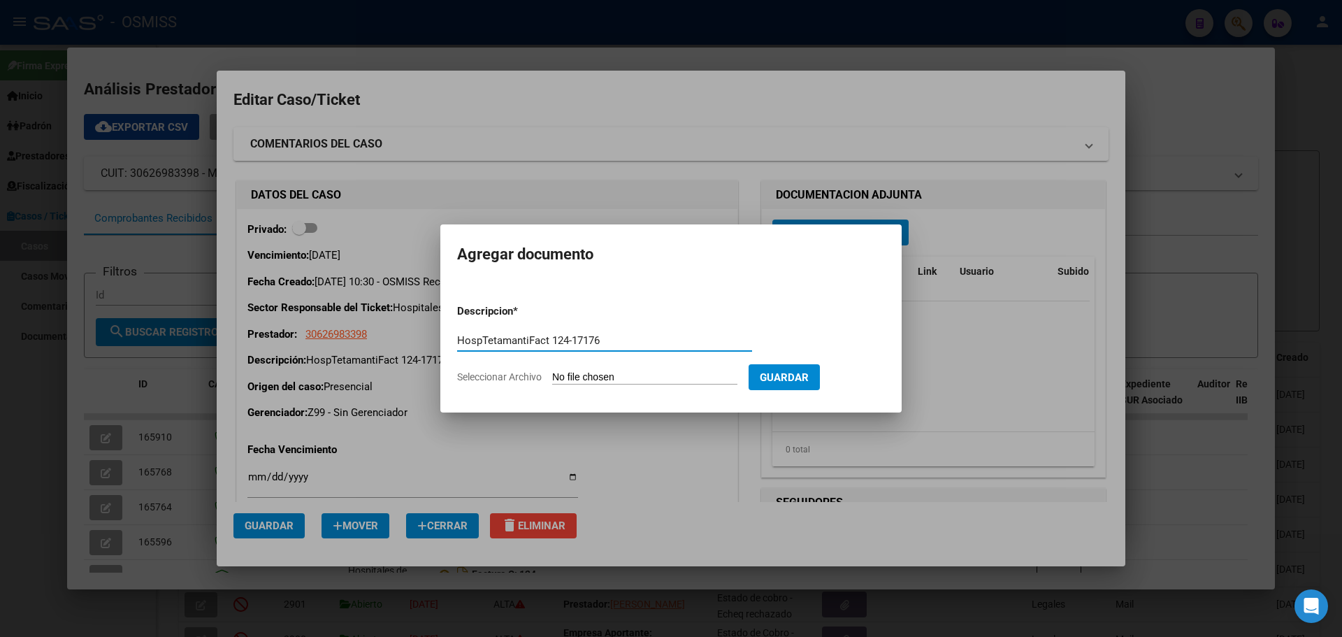
type input "HospTetamantiFact 124-17176"
click at [516, 375] on span "Seleccionar Archivo" at bounding box center [499, 376] width 85 height 11
click at [552, 375] on input "Seleccionar Archivo" at bounding box center [644, 377] width 185 height 13
type input "C:\fakepath\Fact 17176.pdf"
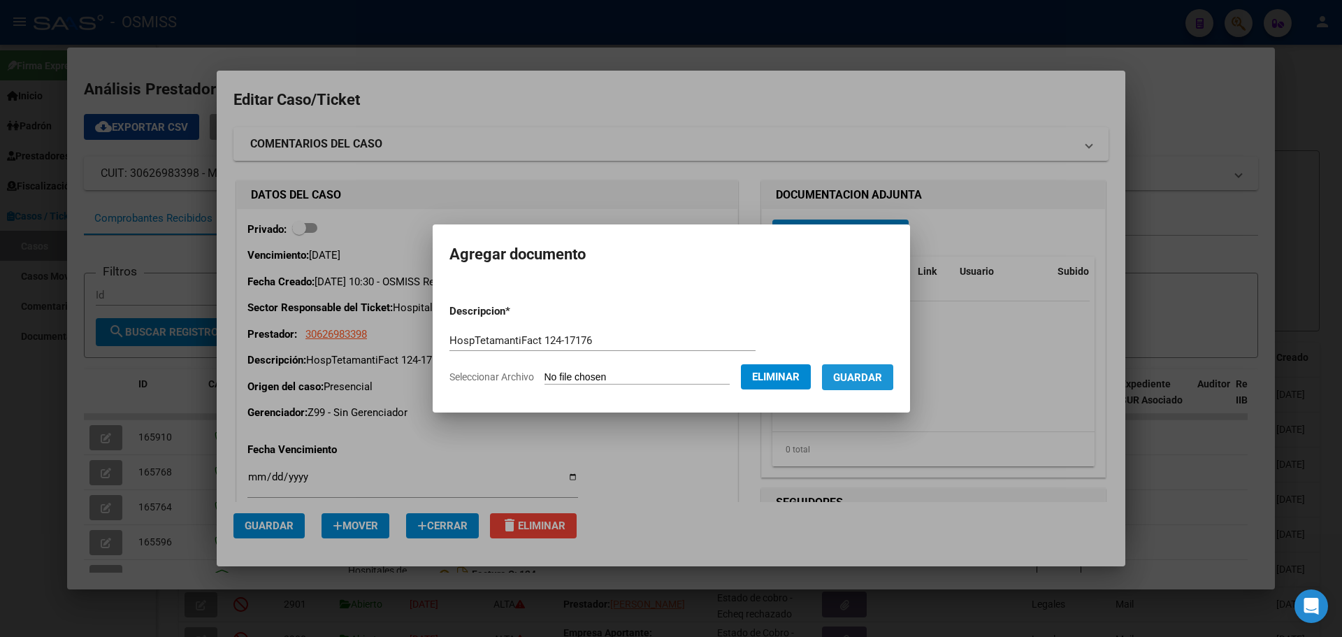
click at [703, 372] on button "Guardar" at bounding box center [857, 377] width 71 height 26
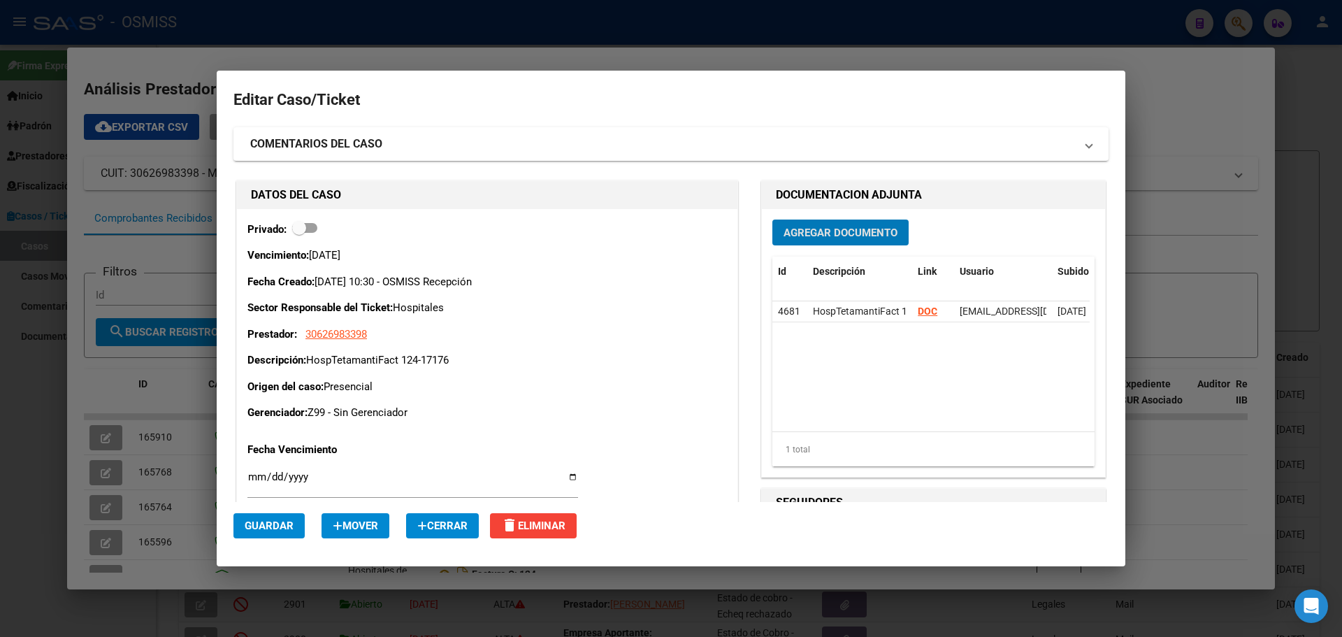
click at [259, 49] on div at bounding box center [671, 318] width 1342 height 637
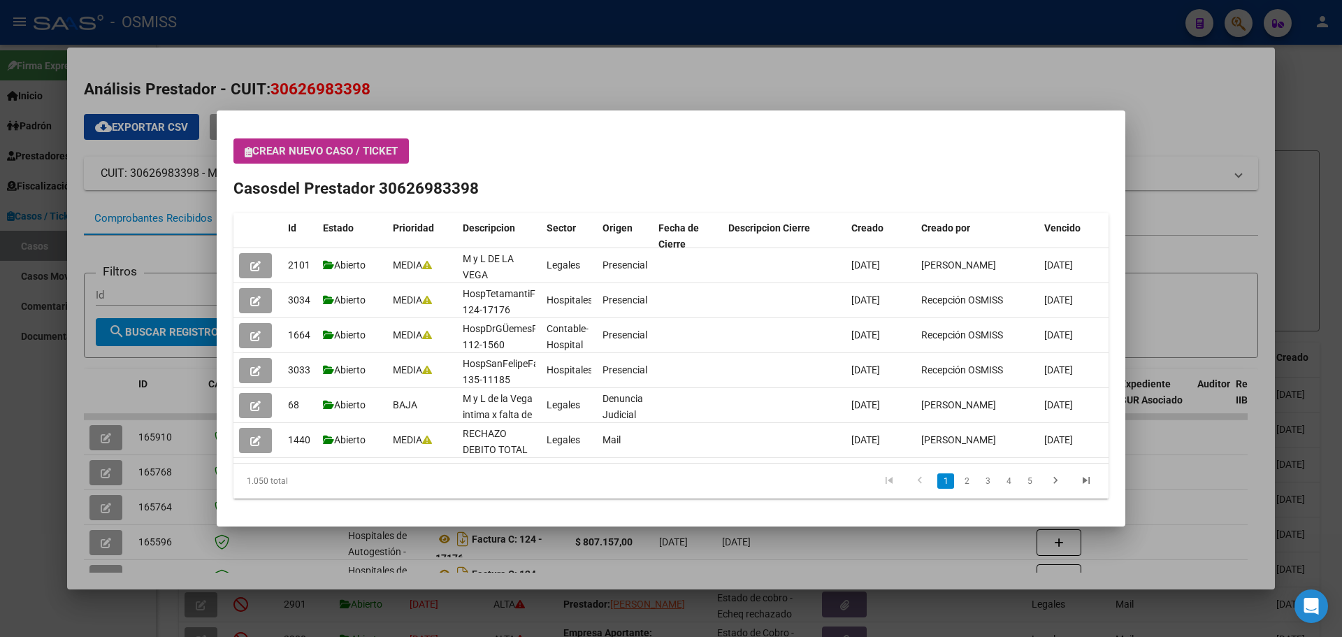
click at [245, 152] on icon "button" at bounding box center [249, 152] width 8 height 10
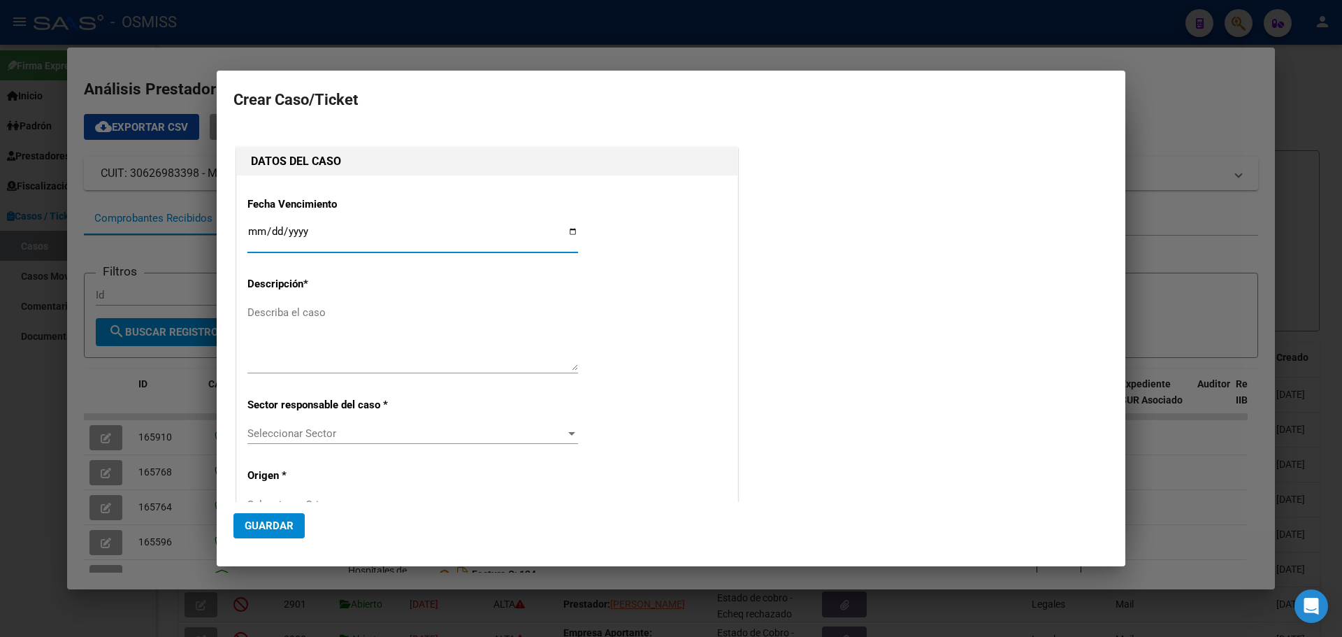
click at [567, 233] on input "Ingresar fecha" at bounding box center [412, 237] width 331 height 22
type input "[DATE]"
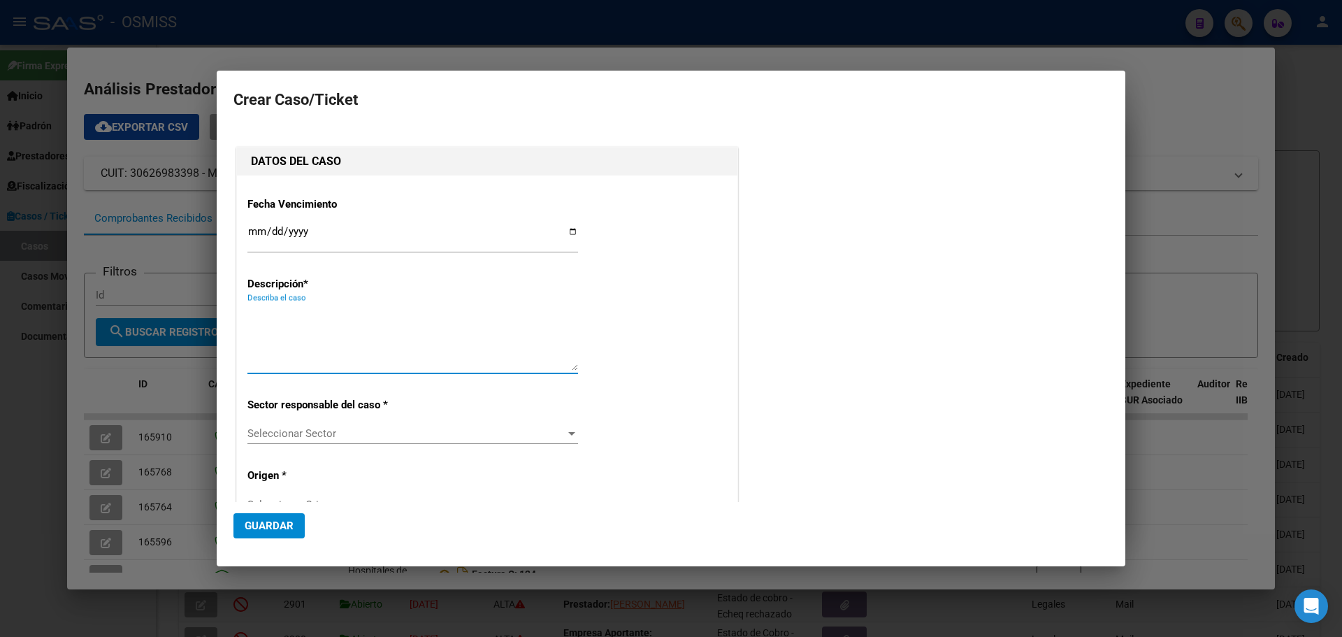
click at [267, 324] on textarea "Describa el caso" at bounding box center [412, 338] width 331 height 66
type textarea "HospTetamantiFact 124-17177"
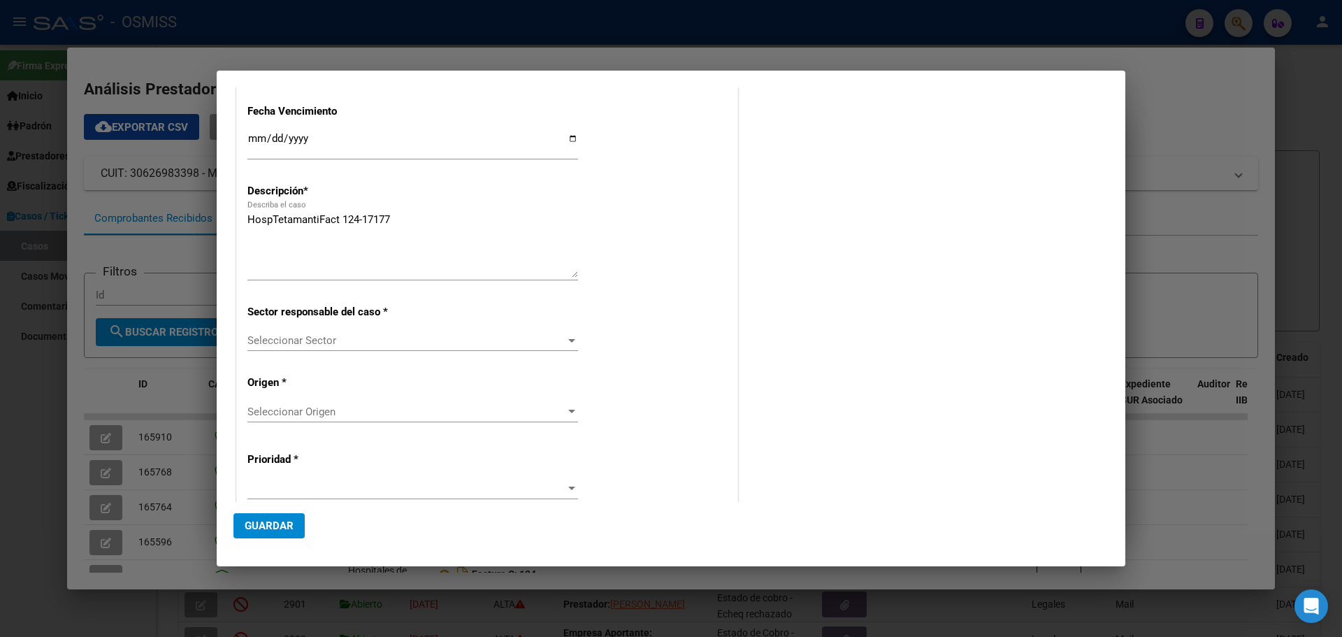
scroll to position [149, 0]
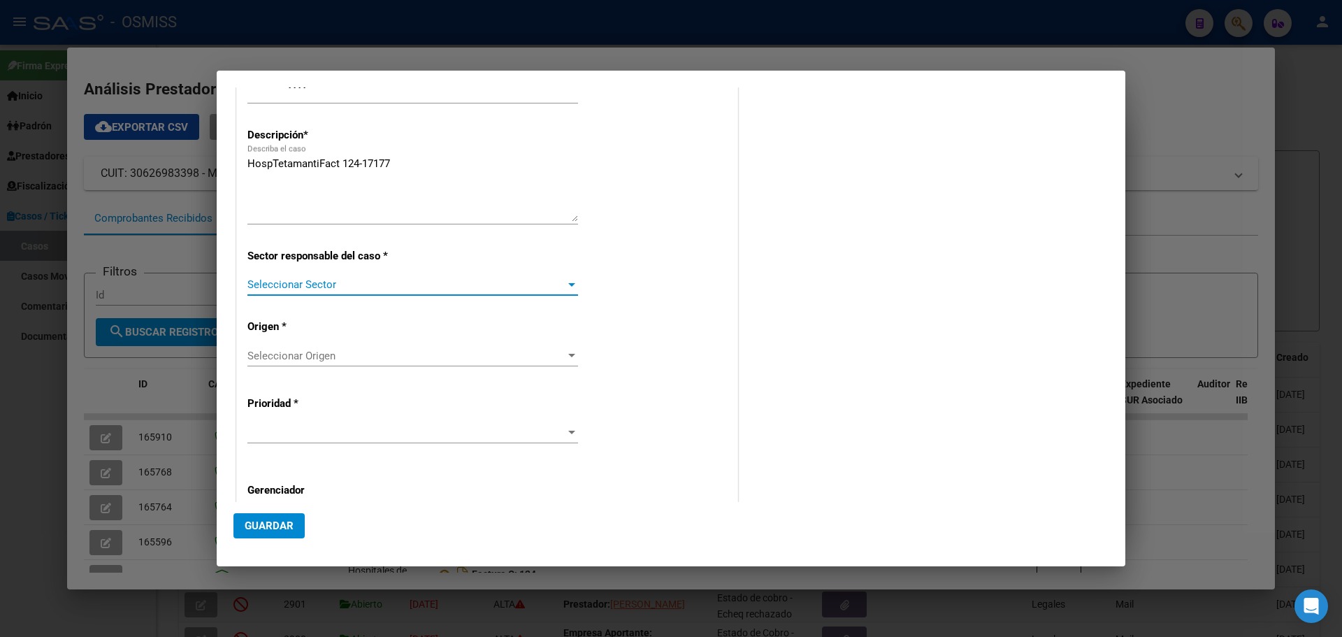
click at [569, 284] on div at bounding box center [571, 284] width 7 height 3
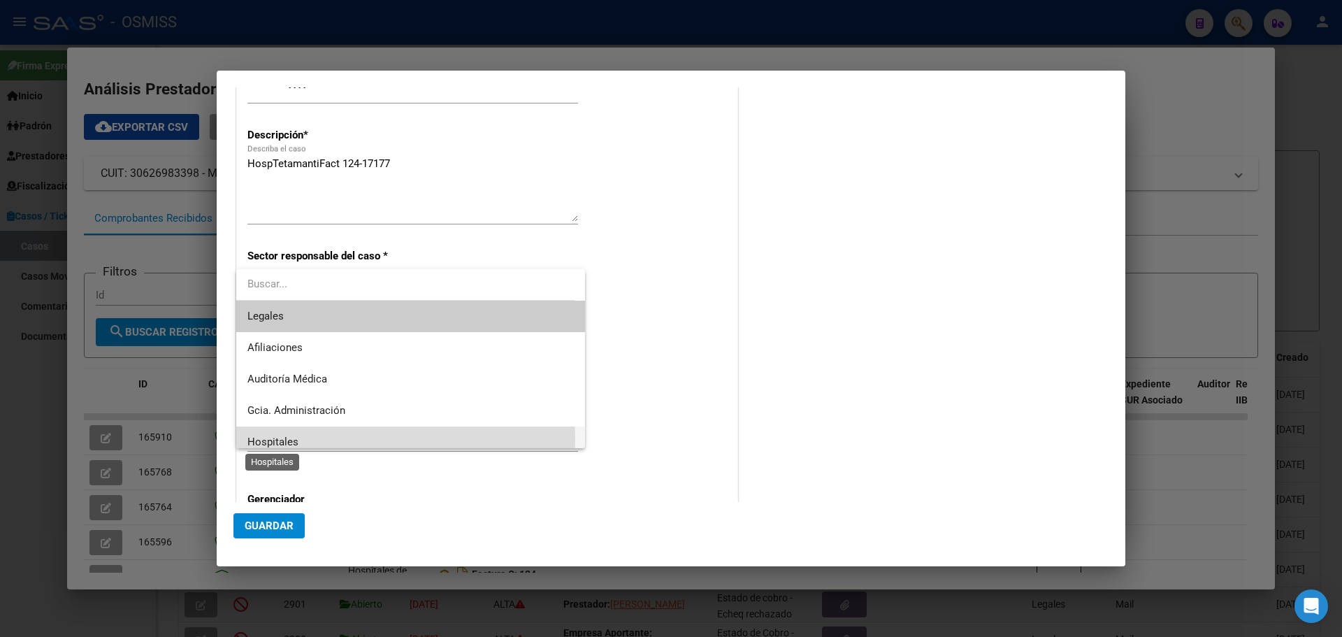
click at [268, 411] on span "Hospitales" at bounding box center [272, 441] width 51 height 13
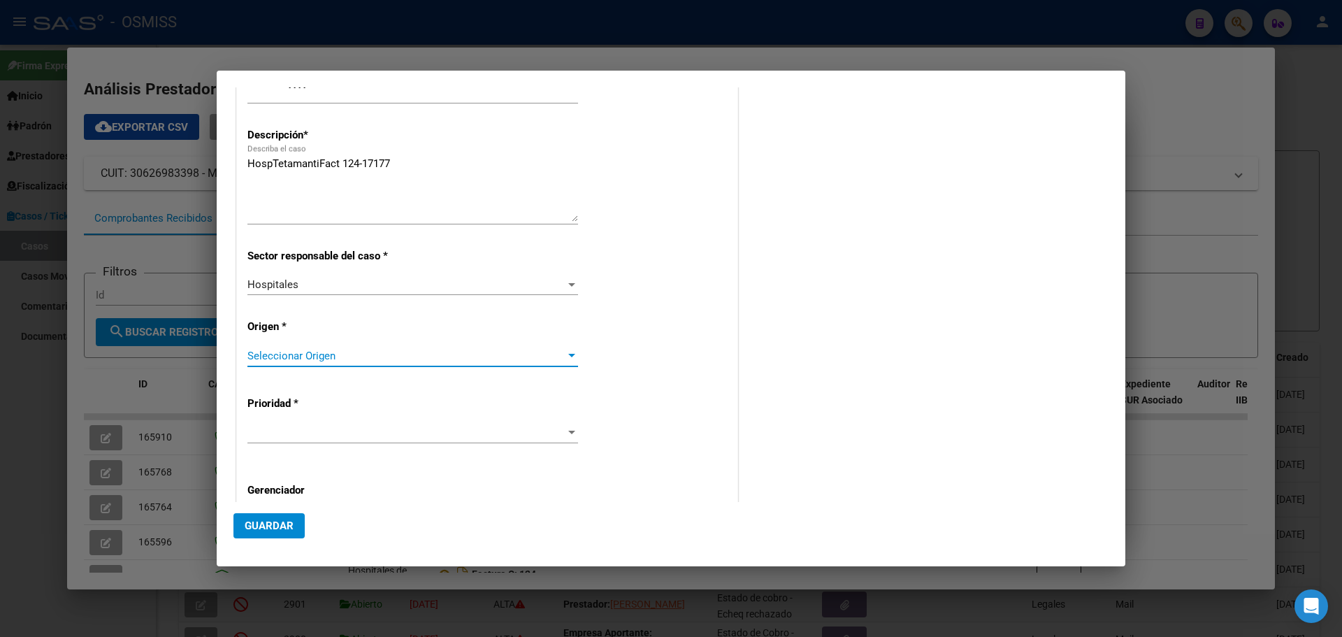
click at [568, 352] on div at bounding box center [572, 355] width 13 height 11
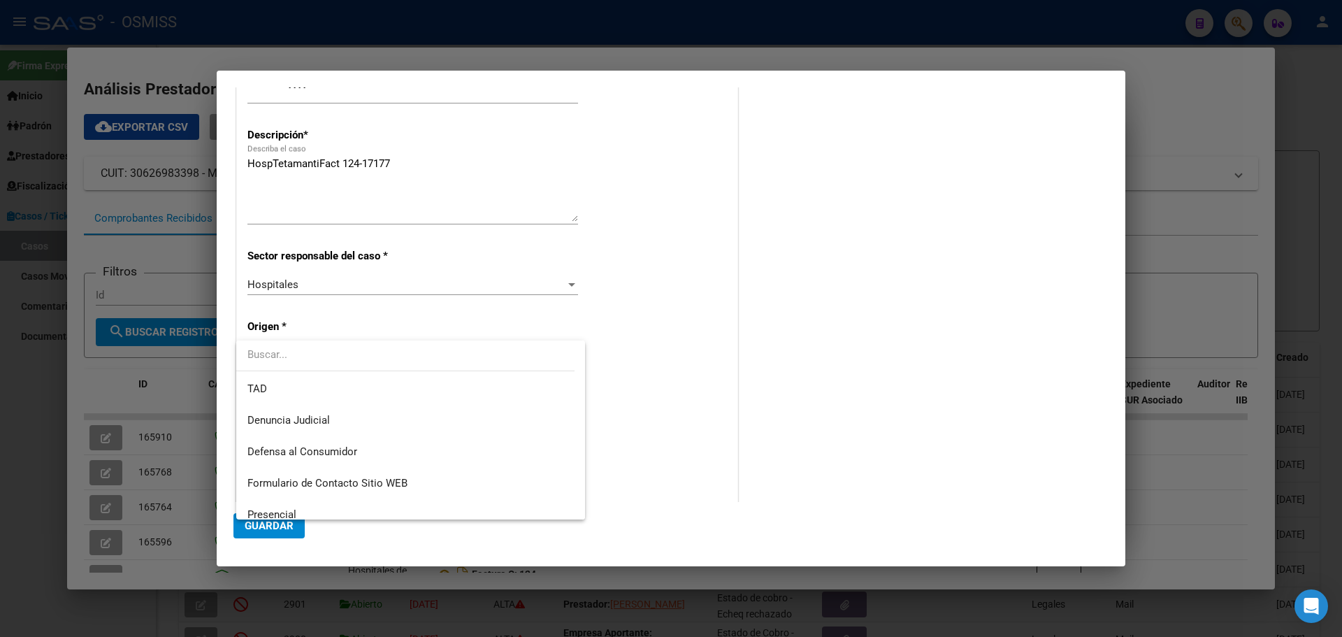
scroll to position [140, 0]
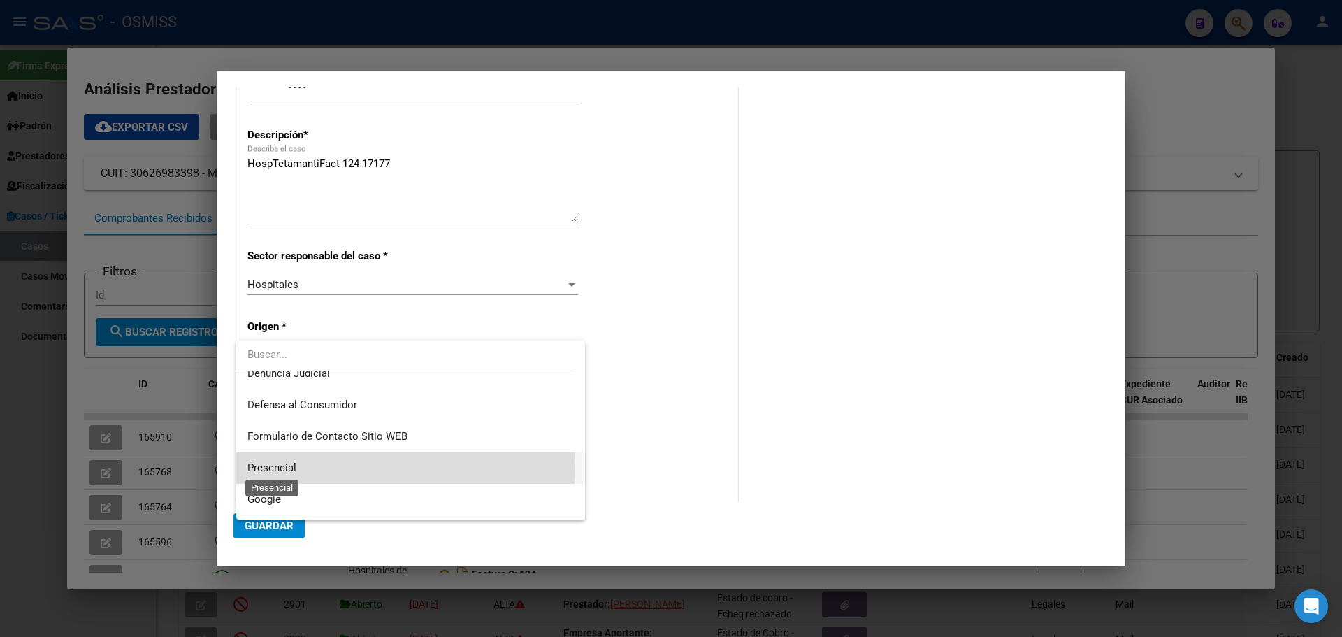
click at [270, 411] on span "Presencial" at bounding box center [271, 467] width 49 height 13
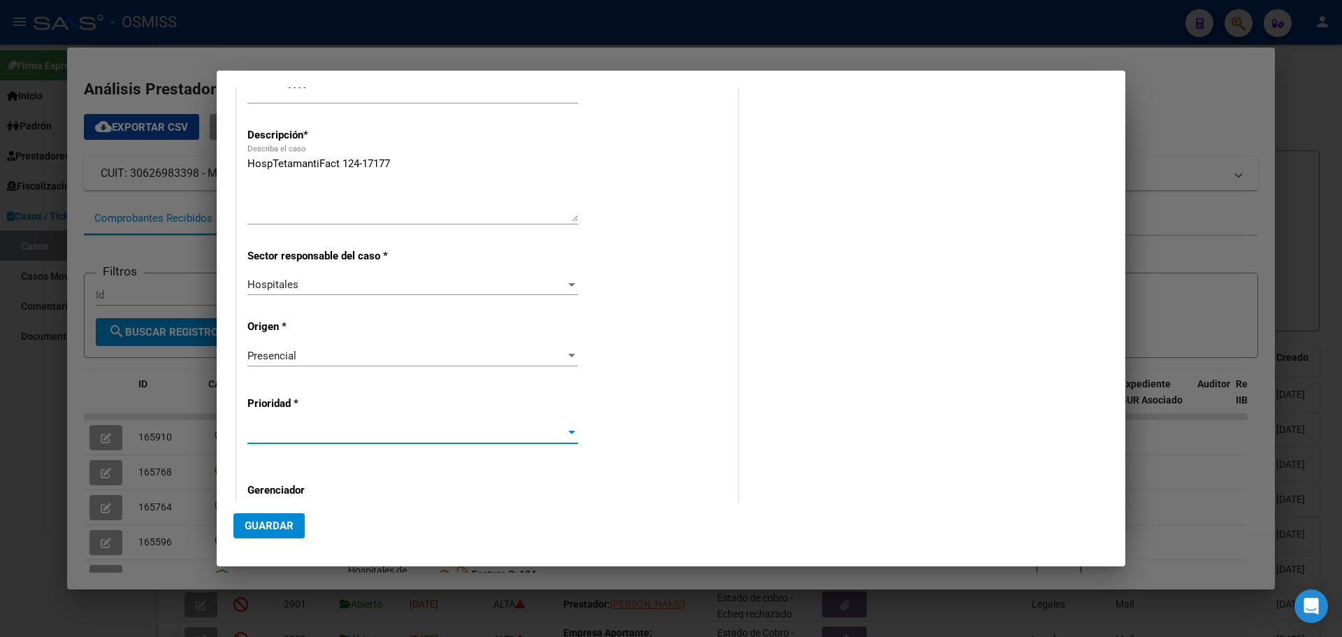
click at [567, 411] on div at bounding box center [572, 432] width 13 height 11
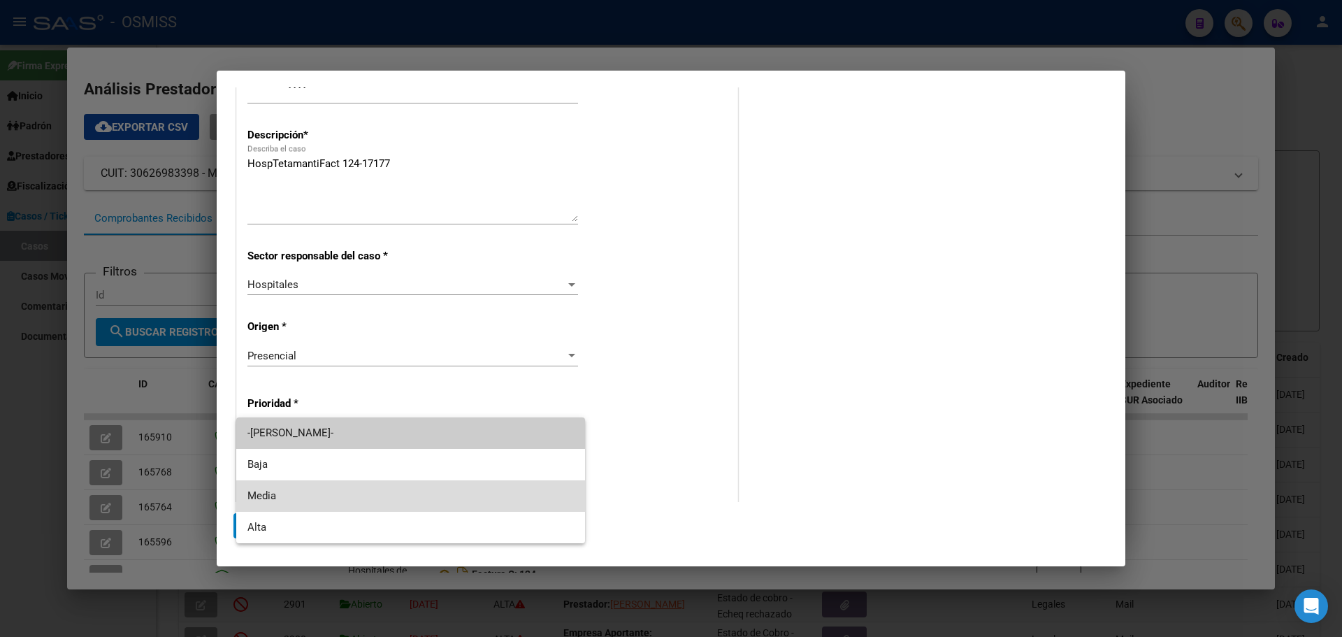
click at [280, 411] on span "Media" at bounding box center [410, 495] width 326 height 31
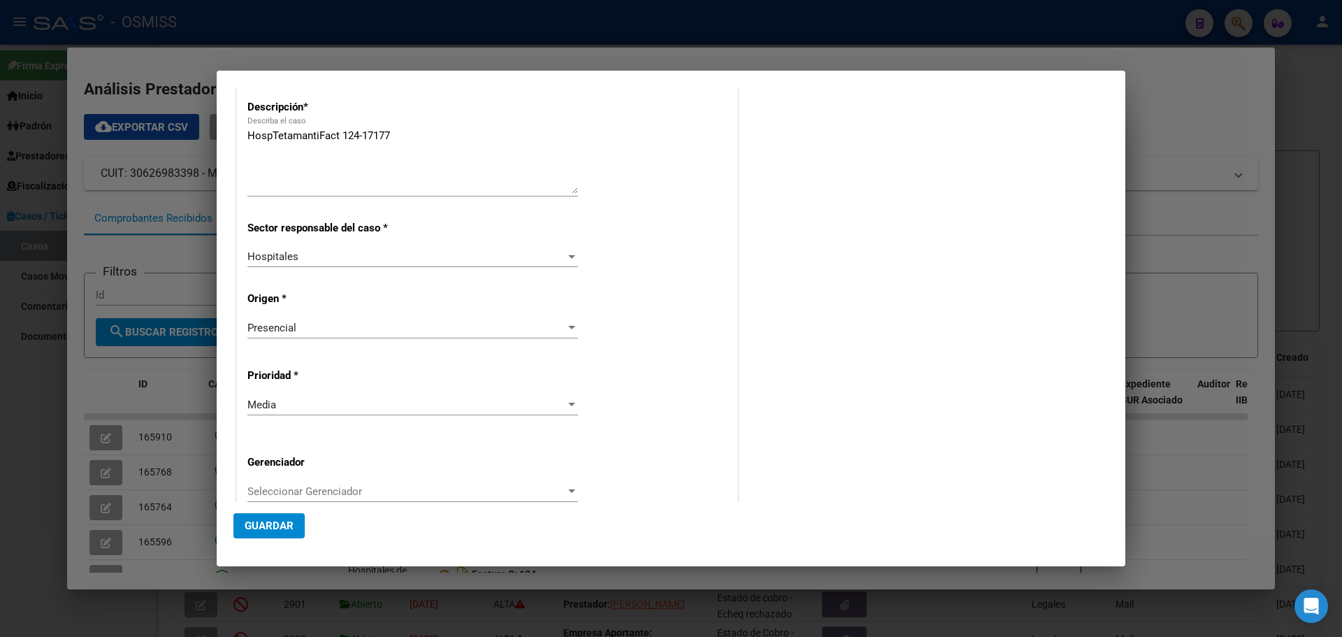
scroll to position [283, 0]
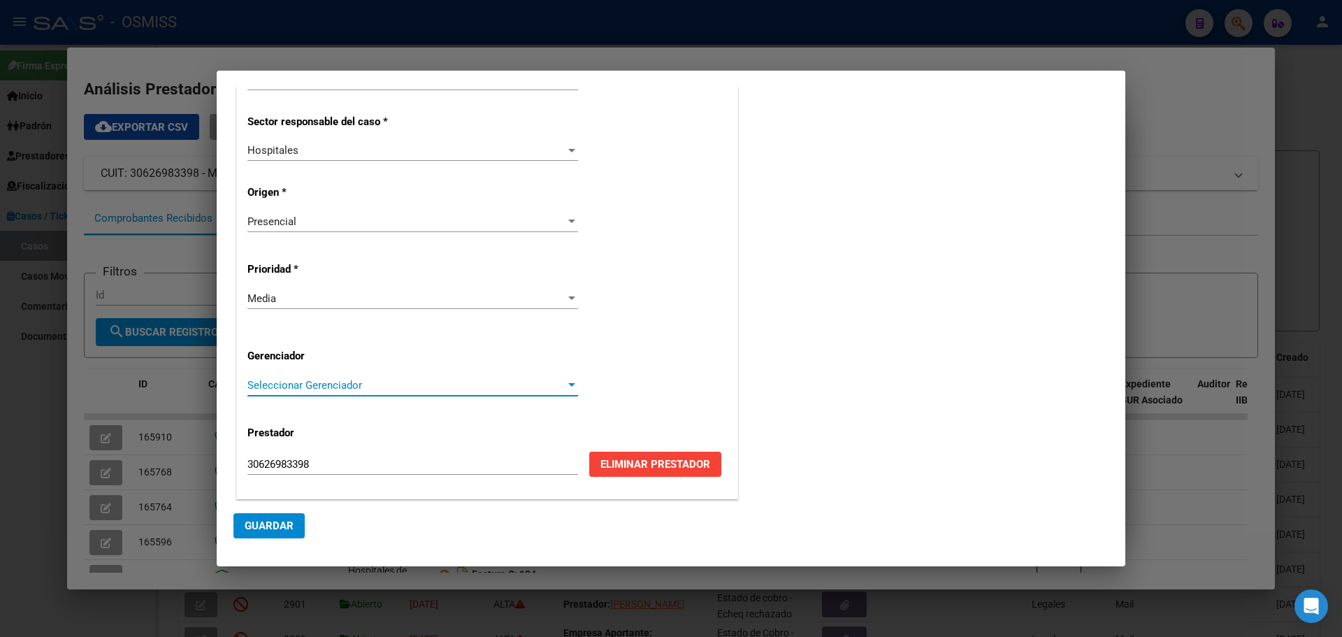
click at [570, 385] on div at bounding box center [571, 384] width 7 height 3
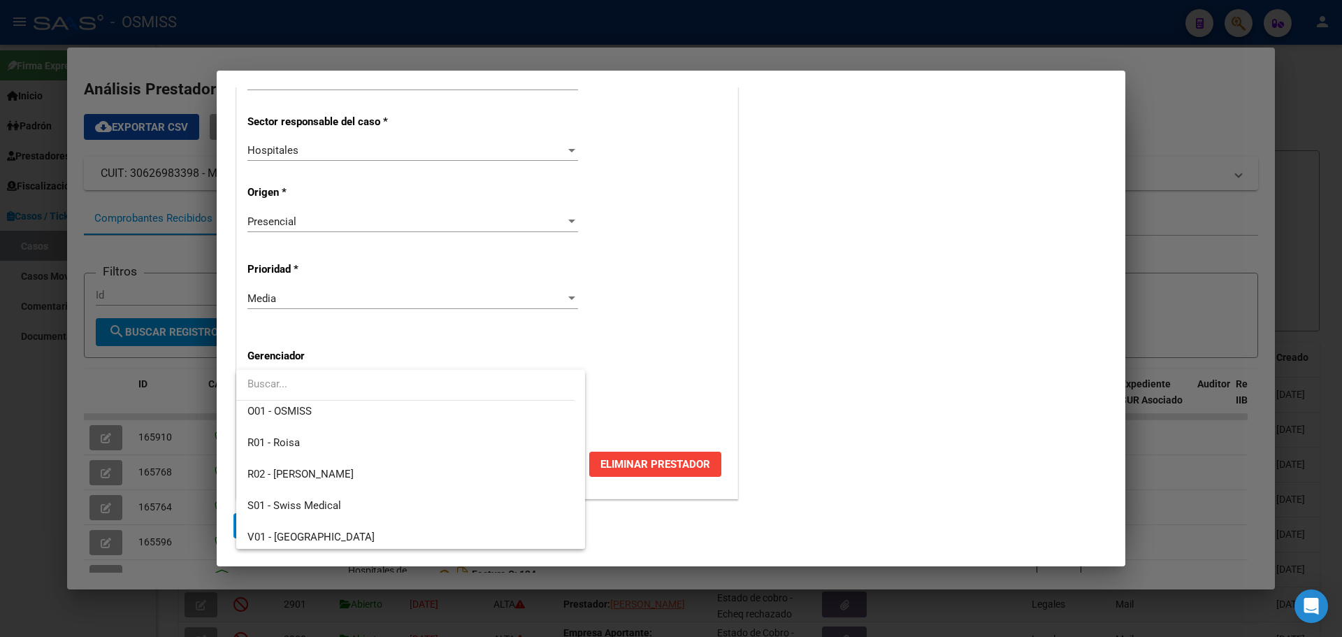
scroll to position [419, 0]
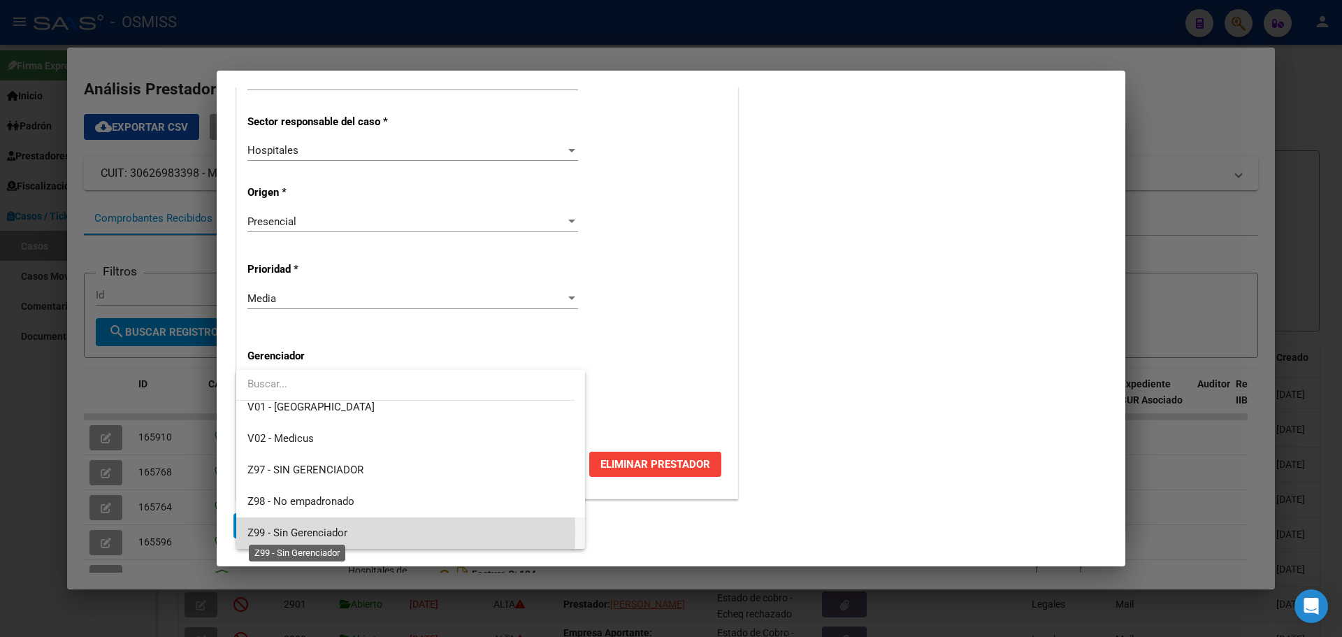
click at [249, 411] on span "Z99 - Sin Gerenciador" at bounding box center [297, 532] width 100 height 13
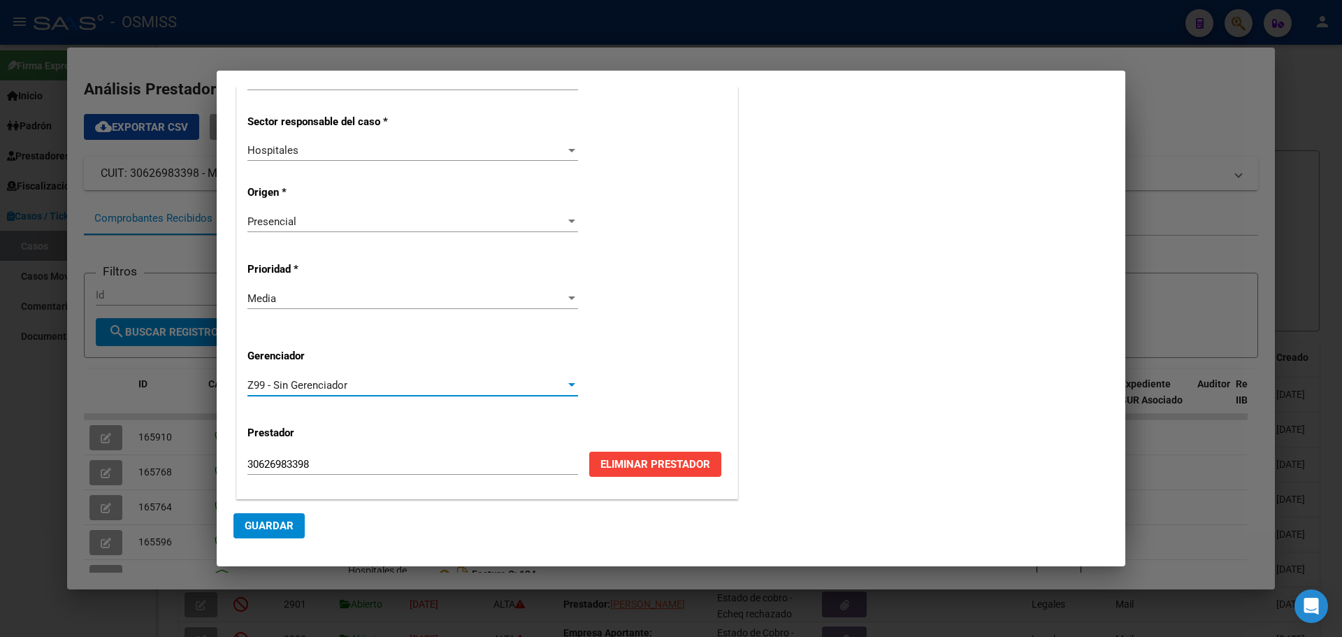
click at [252, 411] on span "Guardar" at bounding box center [269, 525] width 49 height 13
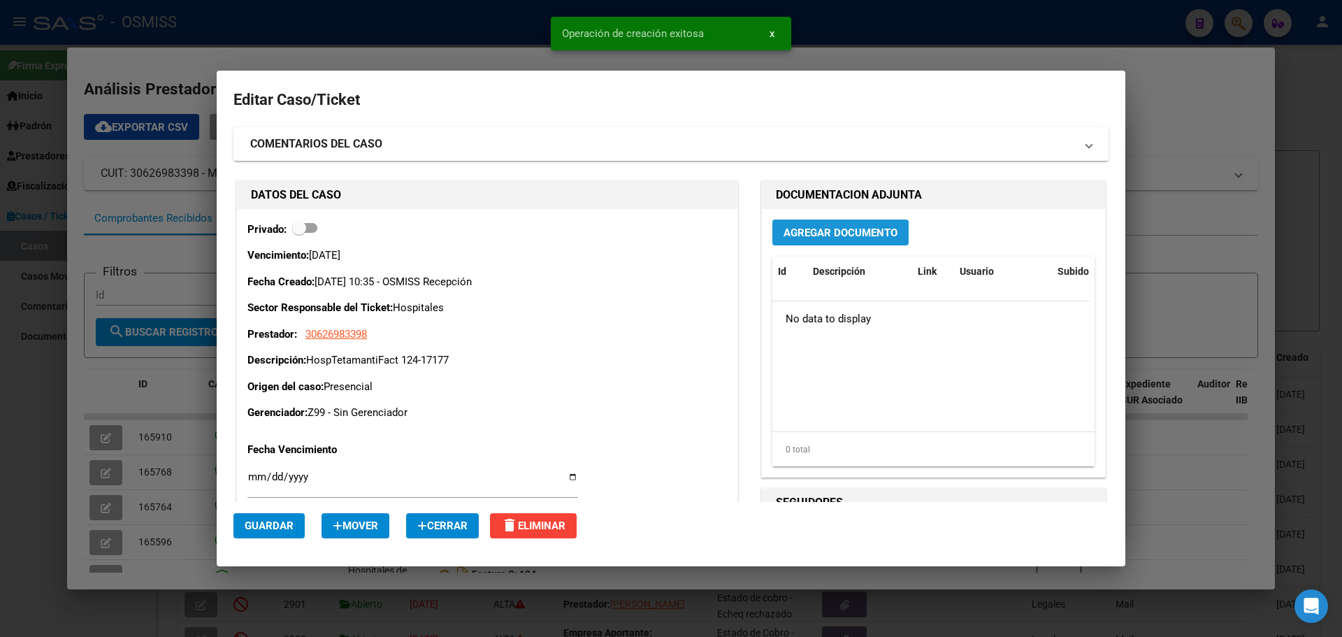
click at [703, 232] on span "Agregar Documento" at bounding box center [841, 232] width 114 height 13
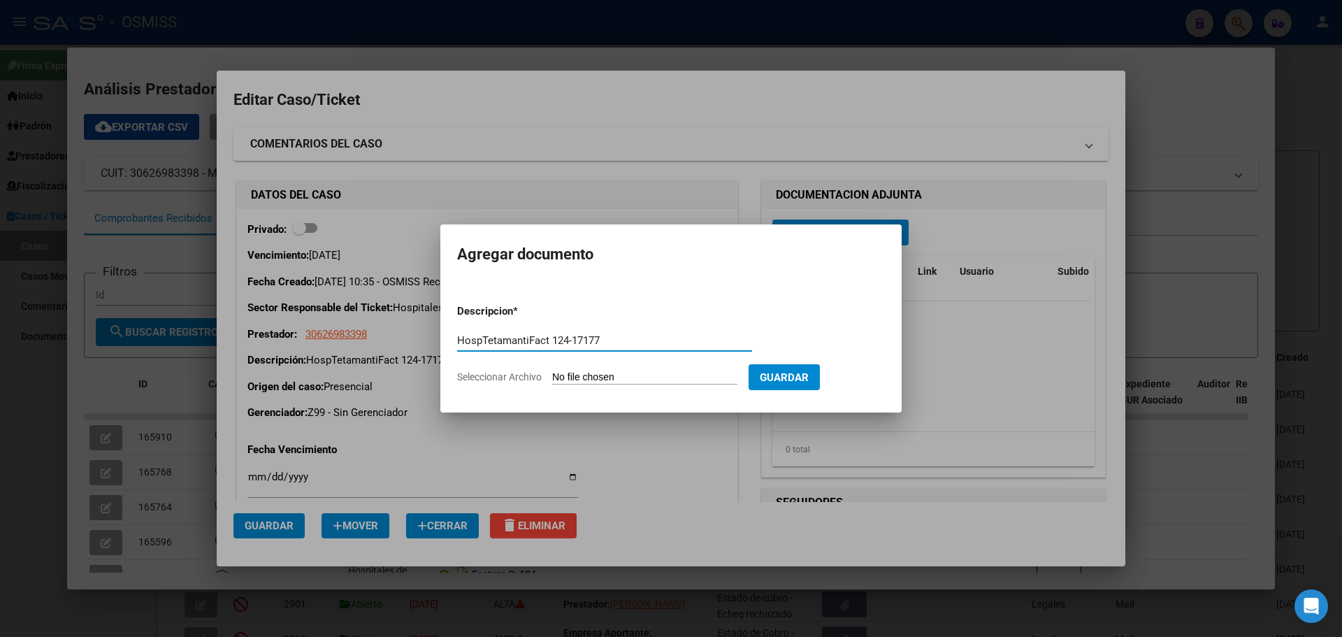
type input "HospTetamantiFact 124-17177"
click at [521, 375] on span "Seleccionar Archivo" at bounding box center [499, 376] width 85 height 11
click at [552, 375] on input "Seleccionar Archivo" at bounding box center [644, 377] width 185 height 13
type input "C:\fakepath\Fact 17177.pdf"
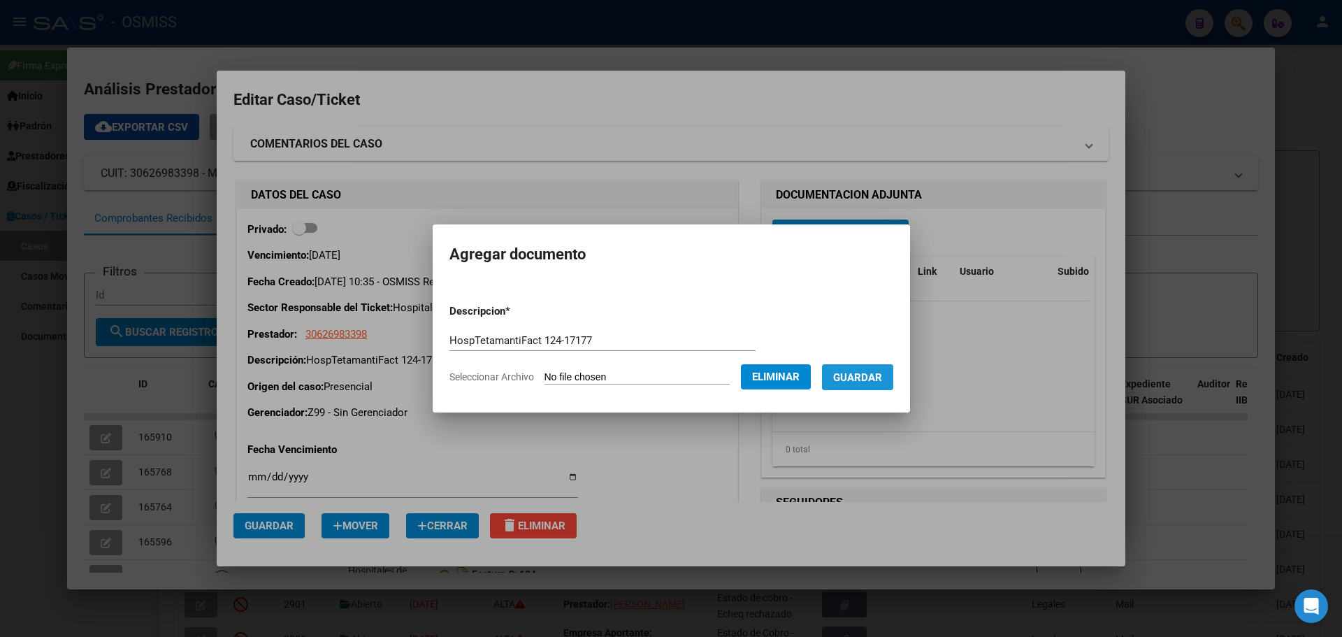
click at [703, 379] on span "Guardar" at bounding box center [857, 377] width 49 height 13
